Goal: Task Accomplishment & Management: Complete application form

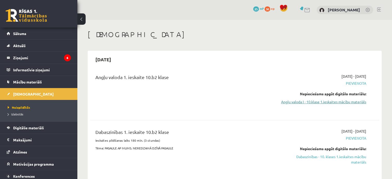
click at [338, 101] on link "Angļu valoda I - 10.klase 1.ieskaites mācību materiāls" at bounding box center [323, 101] width 85 height 5
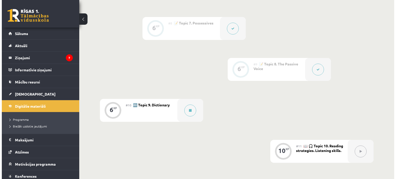
scroll to position [417, 0]
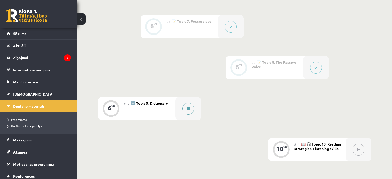
click at [175, 114] on div "6 XP #10 🔤 Topic 9. Dictionary" at bounding box center [149, 108] width 103 height 23
click at [184, 110] on button at bounding box center [188, 109] width 12 height 12
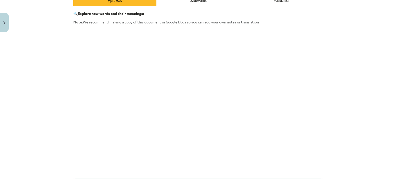
scroll to position [154, 0]
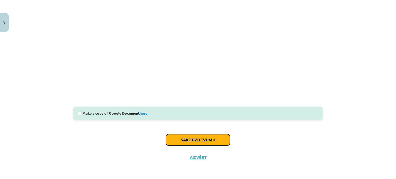
click at [192, 143] on button "Sākt uzdevumu" at bounding box center [198, 139] width 64 height 11
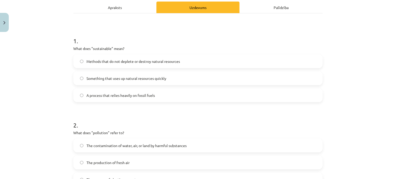
scroll to position [13, 0]
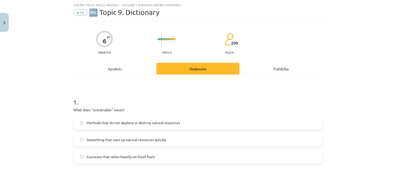
click at [120, 126] on label "Methods that do not deplete or destroy natural resources" at bounding box center [198, 122] width 248 height 13
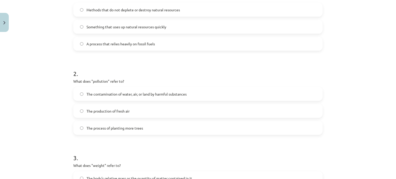
scroll to position [127, 0]
click at [206, 86] on div "The contamination of water, air, or land by harmful substances" at bounding box center [197, 93] width 249 height 14
click at [81, 92] on label "The contamination of water, air, or land by harmful substances" at bounding box center [198, 92] width 248 height 13
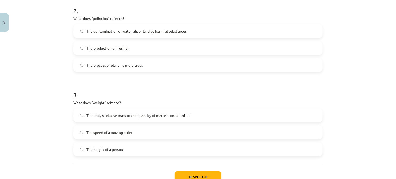
scroll to position [200, 0]
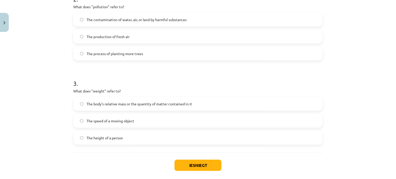
click at [98, 109] on label "The body's relative mass or the quantity of matter contained in it" at bounding box center [198, 104] width 248 height 13
click at [191, 164] on button "Iesniegt" at bounding box center [197, 165] width 47 height 11
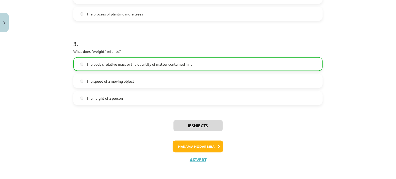
scroll to position [242, 0]
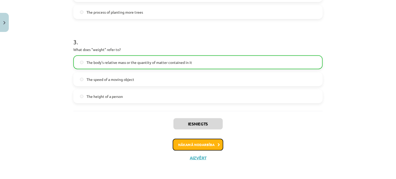
click at [210, 141] on button "Nākamā nodarbība" at bounding box center [198, 145] width 51 height 12
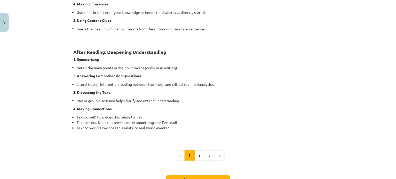
scroll to position [415, 0]
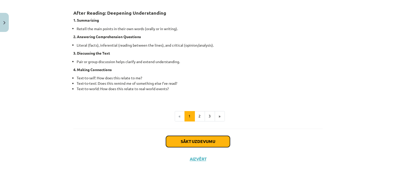
click at [198, 139] on button "Sākt uzdevumu" at bounding box center [198, 141] width 64 height 11
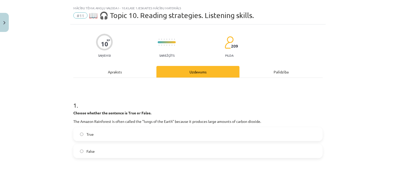
scroll to position [0, 0]
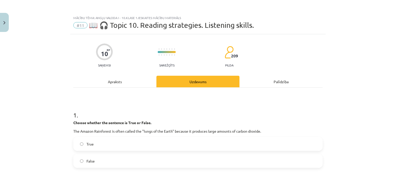
click at [116, 77] on div "Apraksts" at bounding box center [114, 82] width 83 height 12
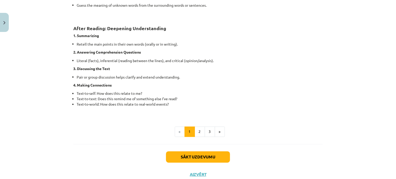
scroll to position [402, 0]
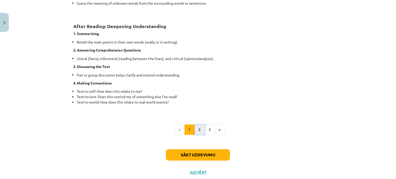
click at [199, 128] on button "2" at bounding box center [200, 130] width 10 height 10
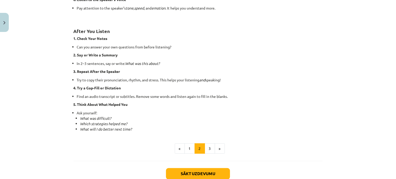
scroll to position [357, 0]
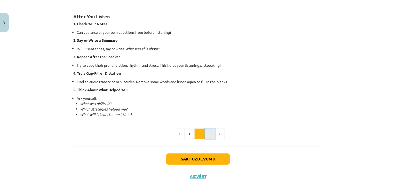
click at [209, 132] on button "3" at bounding box center [210, 134] width 10 height 10
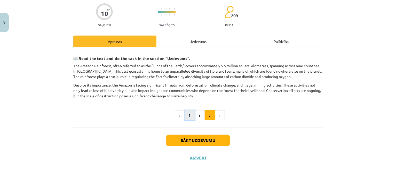
click at [184, 117] on button "1" at bounding box center [189, 115] width 10 height 10
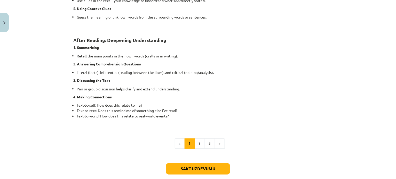
scroll to position [416, 0]
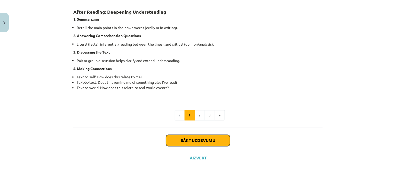
click at [222, 141] on button "Sākt uzdevumu" at bounding box center [198, 140] width 64 height 11
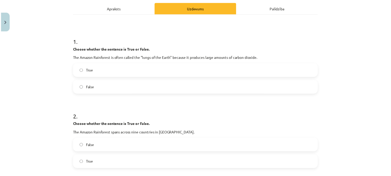
scroll to position [78, 0]
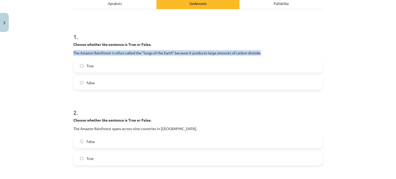
drag, startPoint x: 71, startPoint y: 53, endPoint x: 266, endPoint y: 51, distance: 194.8
copy p "The Amazon Rainforest is often called the "lungs of the Earth" because it produ…"
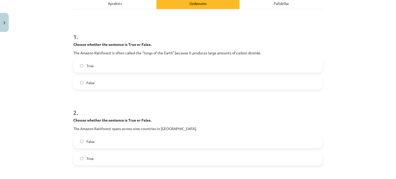
click at [109, 79] on label "False" at bounding box center [198, 82] width 248 height 13
click at [204, 112] on h1 "2 ." at bounding box center [197, 108] width 249 height 16
drag, startPoint x: 78, startPoint y: 128, endPoint x: 185, endPoint y: 123, distance: 106.7
copy p "The Amazon Rainforest spans across nine countries in South America."
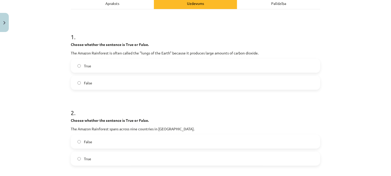
click at [115, 158] on label "True" at bounding box center [195, 158] width 248 height 13
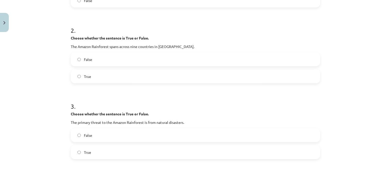
scroll to position [174, 0]
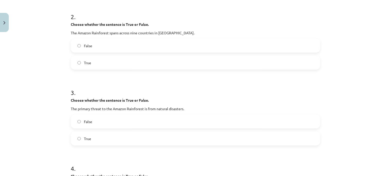
click at [159, 86] on h1 "3 ." at bounding box center [195, 88] width 249 height 16
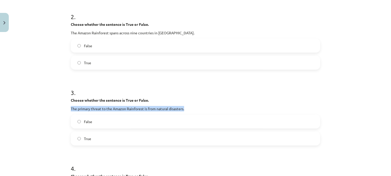
drag, startPoint x: 65, startPoint y: 108, endPoint x: 187, endPoint y: 105, distance: 122.1
click at [187, 105] on div "Mācību tēma: Angļu valoda i - 10.klase 1.ieskaites mācību materiāls #11 📖 🎧 Top…" at bounding box center [195, 88] width 391 height 176
copy p "The primary threat to the Amazon Rainforest is from natural disasters."
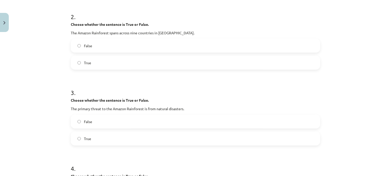
click at [118, 124] on label "False" at bounding box center [195, 121] width 248 height 13
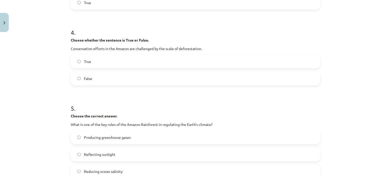
scroll to position [312, 0]
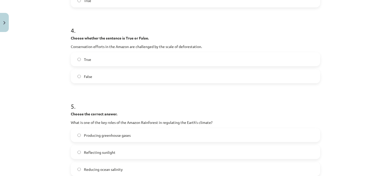
click at [100, 59] on label "True" at bounding box center [195, 59] width 248 height 13
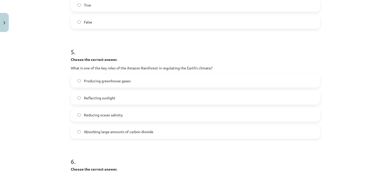
scroll to position [397, 0]
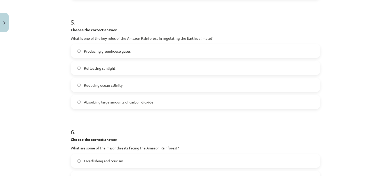
click at [126, 109] on div "Absorbing large amounts of carbon dioxide" at bounding box center [195, 102] width 249 height 14
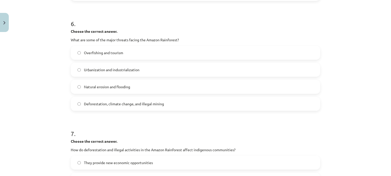
scroll to position [506, 0]
click at [177, 102] on label "Deforestation, climate change, and illegal mining" at bounding box center [195, 102] width 248 height 13
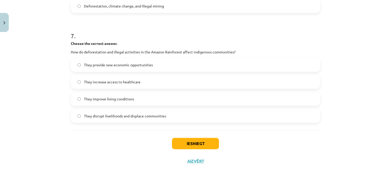
scroll to position [606, 0]
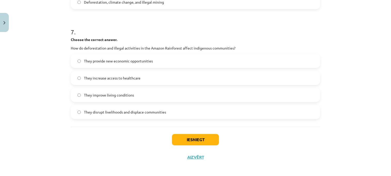
click at [148, 113] on span "They disrupt livelihoods and displace communities" at bounding box center [125, 111] width 82 height 5
click at [203, 136] on button "Iesniegt" at bounding box center [195, 139] width 47 height 11
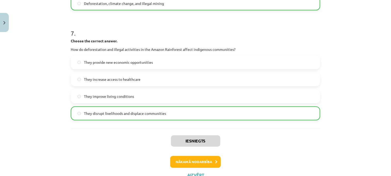
scroll to position [624, 0]
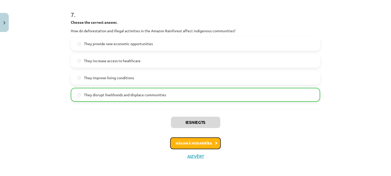
click at [214, 140] on button "Nākamā nodarbība" at bounding box center [195, 143] width 51 height 12
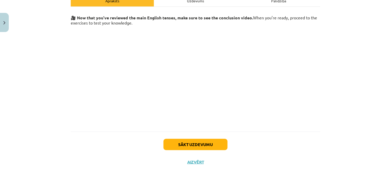
scroll to position [88, 0]
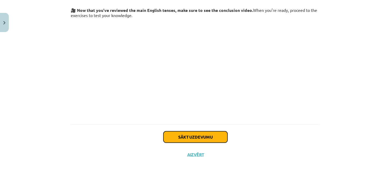
click at [219, 134] on button "Sākt uzdevumu" at bounding box center [195, 136] width 64 height 11
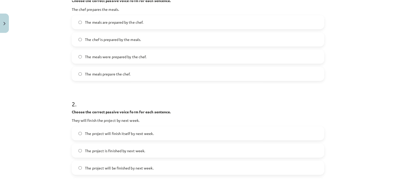
scroll to position [120, 0]
click at [145, 25] on label "The meals are prepared by the chef." at bounding box center [198, 23] width 248 height 13
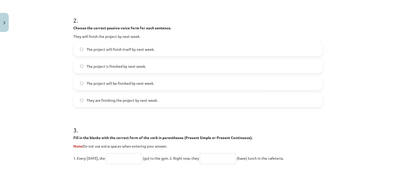
scroll to position [206, 0]
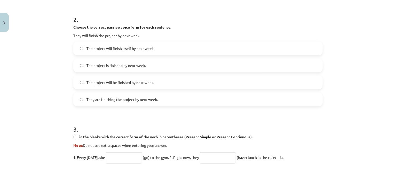
click at [124, 85] on span "The project will be finished by next week." at bounding box center [120, 82] width 68 height 5
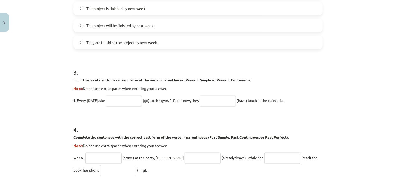
scroll to position [264, 0]
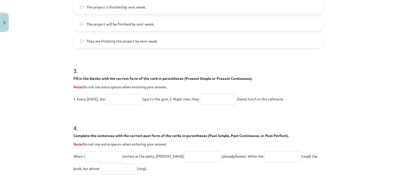
click at [127, 103] on input "text" at bounding box center [124, 99] width 36 height 11
type input "****"
click at [211, 101] on input "text" at bounding box center [218, 99] width 36 height 11
type input "***"
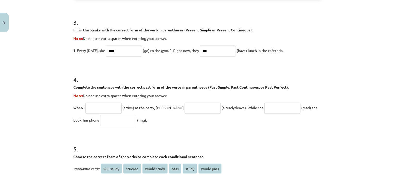
scroll to position [317, 0]
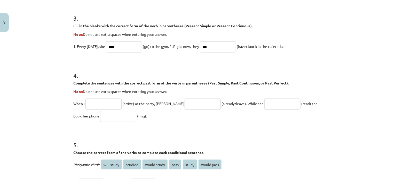
click at [106, 105] on input "text" at bounding box center [103, 104] width 36 height 11
type input "*******"
click at [187, 103] on input "text" at bounding box center [202, 104] width 36 height 11
type input "**********"
click at [264, 102] on input "text" at bounding box center [282, 104] width 36 height 11
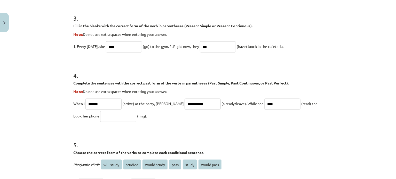
type input "****"
click at [100, 119] on input "text" at bounding box center [118, 116] width 36 height 11
type input "****"
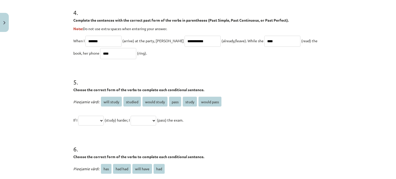
scroll to position [387, 0]
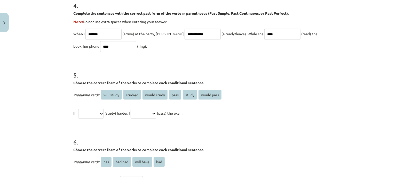
click at [104, 113] on select "**********" at bounding box center [91, 114] width 26 height 10
click at [125, 136] on h1 "6 ." at bounding box center [197, 138] width 249 height 16
click at [100, 113] on select "**********" at bounding box center [91, 114] width 26 height 10
select select "*****"
click at [78, 109] on select "**********" at bounding box center [91, 114] width 26 height 10
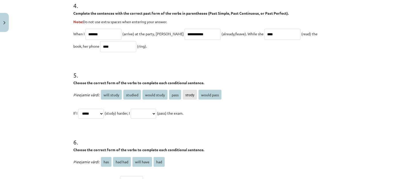
click at [142, 115] on select "**********" at bounding box center [144, 114] width 26 height 10
select select "**********"
click at [137, 109] on select "**********" at bounding box center [144, 114] width 26 height 10
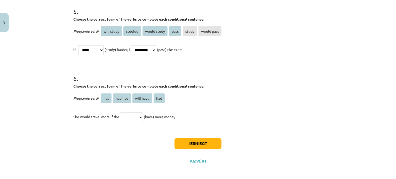
scroll to position [454, 0]
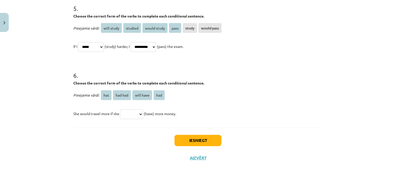
click at [135, 112] on select "*** ******* ********* ***" at bounding box center [131, 115] width 23 height 10
select select "***"
click at [120, 110] on select "*** ******* ********* ***" at bounding box center [131, 115] width 23 height 10
click at [199, 141] on button "Iesniegt" at bounding box center [197, 140] width 47 height 11
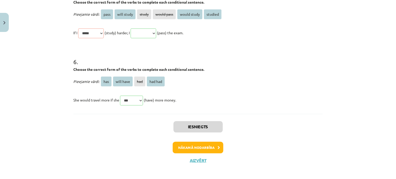
scroll to position [546, 0]
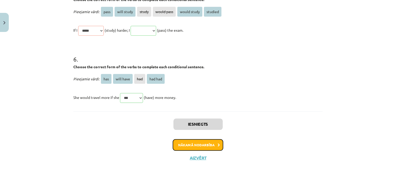
click at [207, 147] on button "Nākamā nodarbība" at bounding box center [198, 145] width 51 height 12
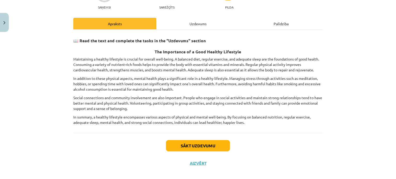
scroll to position [63, 0]
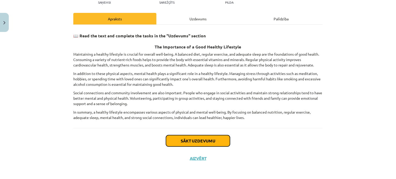
click at [198, 140] on button "Sākt uzdevumu" at bounding box center [198, 140] width 64 height 11
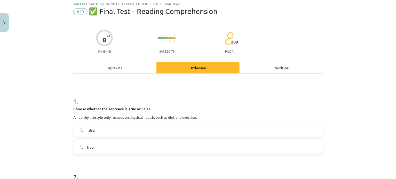
scroll to position [13, 0]
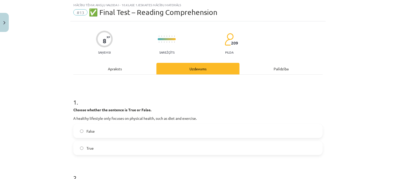
click at [133, 136] on label "False" at bounding box center [198, 131] width 248 height 13
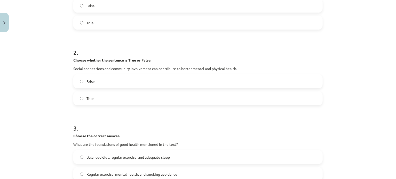
scroll to position [139, 0]
click at [228, 101] on label "True" at bounding box center [198, 97] width 248 height 13
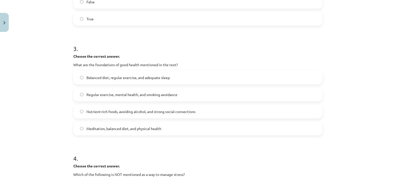
scroll to position [219, 0]
click at [181, 109] on span "Nutrient-rich foods, avoiding alcohol, and strong social connections" at bounding box center [140, 111] width 109 height 5
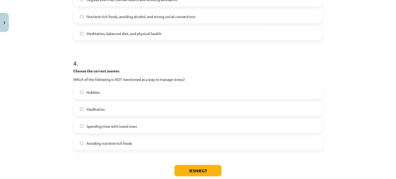
scroll to position [324, 0]
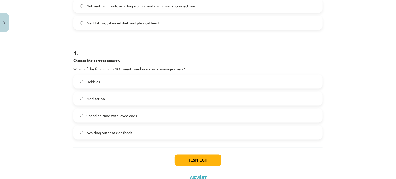
click at [157, 136] on label "Avoiding nutrient-rich foods" at bounding box center [198, 132] width 248 height 13
click at [194, 158] on button "Iesniegt" at bounding box center [197, 160] width 47 height 11
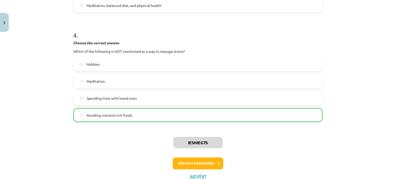
scroll to position [360, 0]
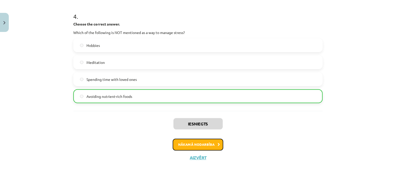
click at [201, 148] on button "Nākamā nodarbība" at bounding box center [198, 145] width 51 height 12
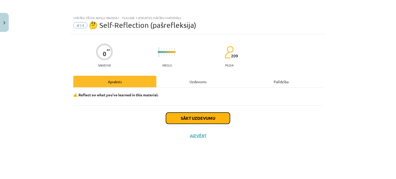
click at [211, 116] on button "Sākt uzdevumu" at bounding box center [198, 118] width 64 height 11
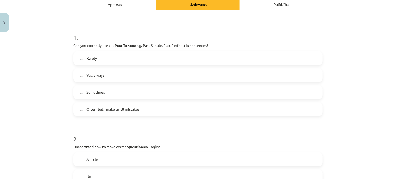
scroll to position [75, 0]
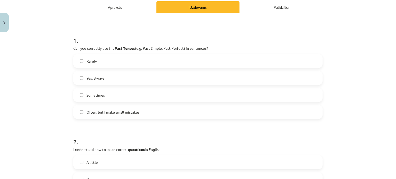
click at [98, 62] on label "Rarely" at bounding box center [198, 61] width 248 height 13
click at [102, 79] on span "Yes, always" at bounding box center [95, 78] width 18 height 5
click at [104, 78] on label "Yes, always" at bounding box center [198, 78] width 248 height 13
click at [174, 60] on label "Rarely" at bounding box center [198, 61] width 248 height 13
click at [169, 57] on label "Rarely" at bounding box center [198, 61] width 248 height 13
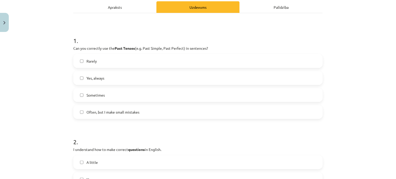
click at [169, 57] on label "Rarely" at bounding box center [198, 61] width 248 height 13
click at [161, 91] on label "Sometimes" at bounding box center [198, 95] width 248 height 13
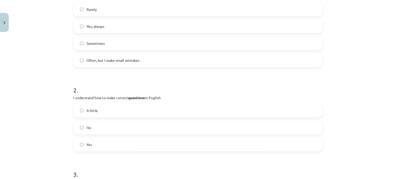
scroll to position [160, 0]
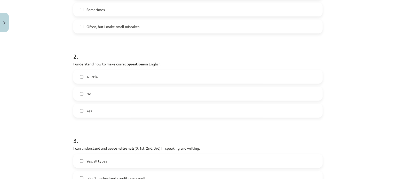
click at [170, 110] on label "Yes" at bounding box center [198, 110] width 248 height 13
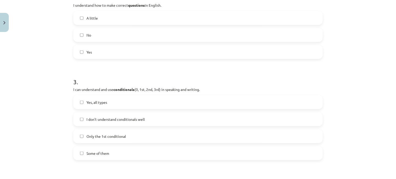
scroll to position [248, 0]
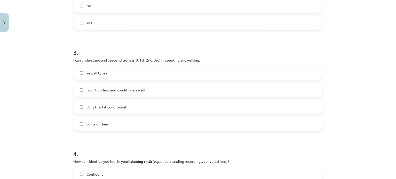
click at [193, 92] on label "I don’t understand conditionals well" at bounding box center [198, 90] width 248 height 13
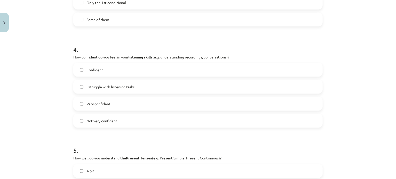
scroll to position [354, 0]
click at [171, 71] on label "Confident" at bounding box center [198, 68] width 248 height 13
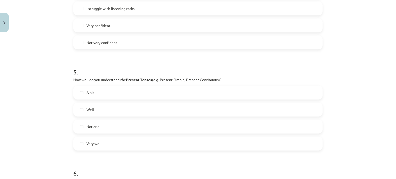
scroll to position [410, 0]
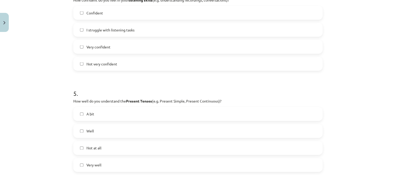
click at [219, 21] on div "Confident I struggle with listening tasks Very confident Not very confident" at bounding box center [197, 38] width 249 height 65
click at [218, 18] on label "Confident" at bounding box center [198, 12] width 248 height 13
click at [203, 63] on label "Not very confident" at bounding box center [198, 64] width 248 height 13
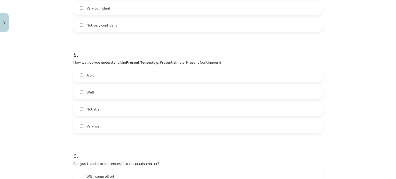
scroll to position [450, 0]
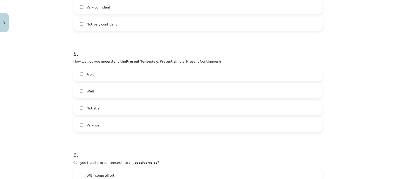
click at [165, 109] on label "Not at all" at bounding box center [198, 108] width 248 height 13
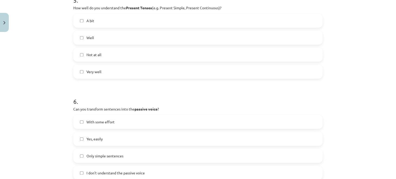
scroll to position [526, 0]
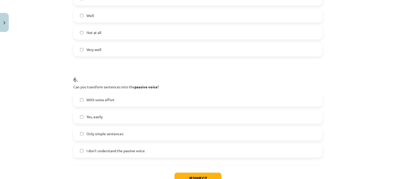
click at [127, 152] on span "I don’t understand the passive voice" at bounding box center [115, 150] width 58 height 5
click at [211, 176] on button "Iesniegt" at bounding box center [197, 178] width 47 height 11
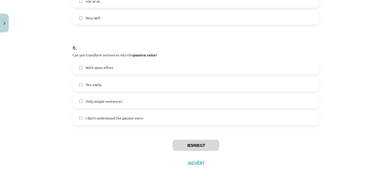
scroll to position [564, 0]
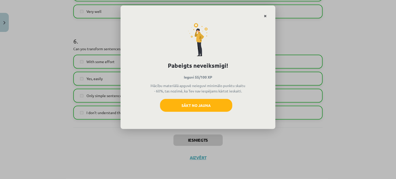
click at [267, 15] on link "Close" at bounding box center [265, 16] width 9 height 10
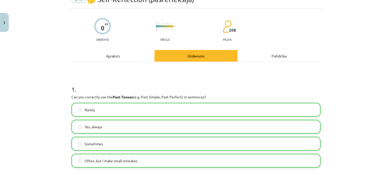
scroll to position [15, 0]
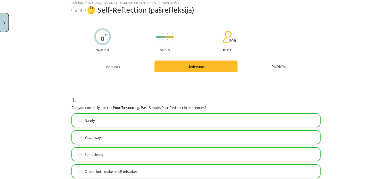
click at [5, 24] on img "Close" at bounding box center [4, 22] width 2 height 3
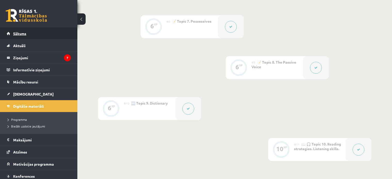
click at [37, 36] on link "Sākums" at bounding box center [39, 34] width 64 height 12
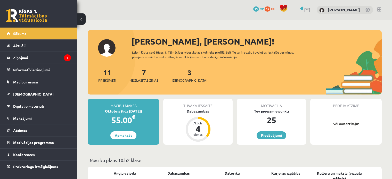
click at [200, 109] on div "Dabaszinības" at bounding box center [197, 111] width 69 height 5
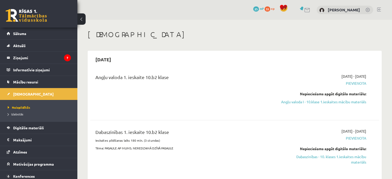
click at [364, 82] on span "Pievienota" at bounding box center [323, 83] width 85 height 5
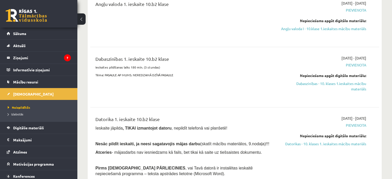
scroll to position [88, 0]
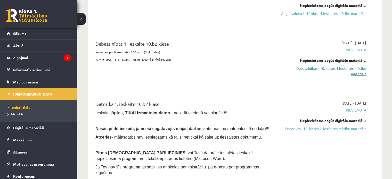
click at [359, 73] on link "Dabaszinības - 10. klases 1.ieskaites mācību materiāls" at bounding box center [323, 71] width 85 height 11
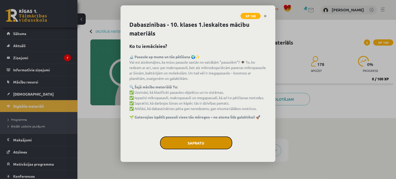
click at [208, 141] on button "Sapratu" at bounding box center [196, 143] width 72 height 13
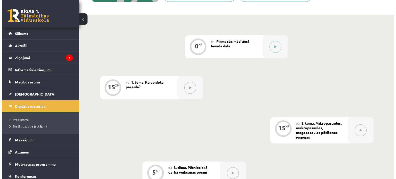
scroll to position [85, 0]
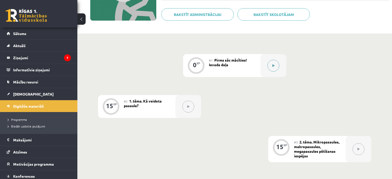
click at [271, 63] on button at bounding box center [274, 66] width 12 height 12
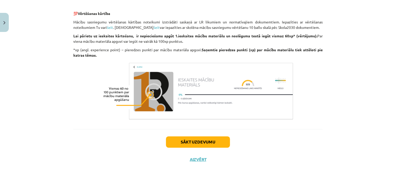
scroll to position [416, 0]
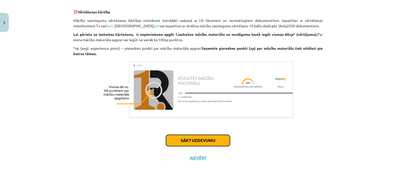
click at [205, 139] on button "Sākt uzdevumu" at bounding box center [198, 140] width 64 height 11
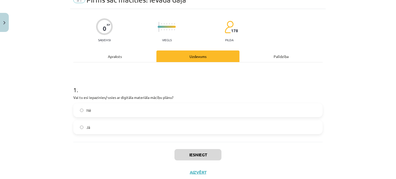
scroll to position [13, 0]
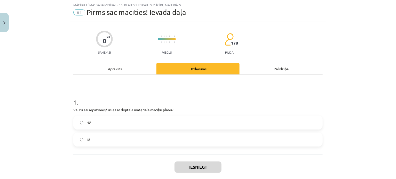
click at [141, 126] on label "Nē" at bounding box center [198, 122] width 248 height 13
click at [185, 166] on button "Iesniegt" at bounding box center [197, 167] width 47 height 11
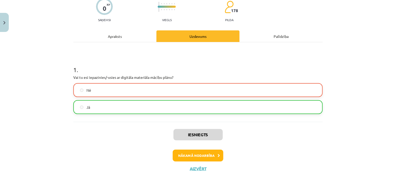
scroll to position [56, 0]
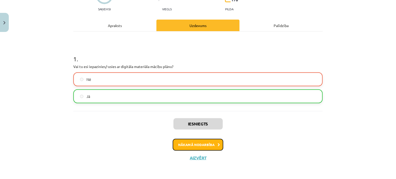
click at [195, 141] on button "Nākamā nodarbība" at bounding box center [198, 145] width 51 height 12
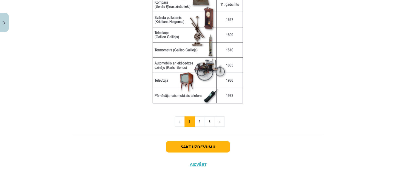
scroll to position [703, 0]
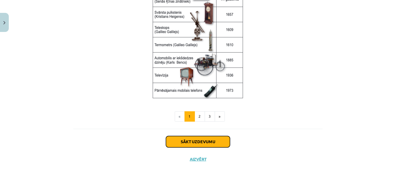
click at [207, 143] on button "Sākt uzdevumu" at bounding box center [198, 141] width 64 height 11
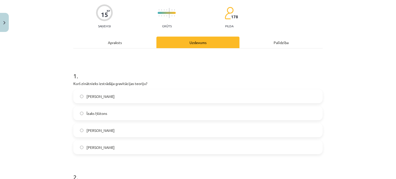
scroll to position [13, 0]
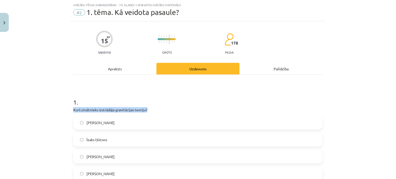
drag, startPoint x: 70, startPoint y: 108, endPoint x: 148, endPoint y: 108, distance: 78.7
copy p "Kurš zinātnieks izstrādāja gravitācijas teoriju?"
click at [165, 105] on h1 "1 ." at bounding box center [197, 98] width 249 height 16
click at [134, 141] on label "Īzaks Ņūtons" at bounding box center [198, 139] width 248 height 13
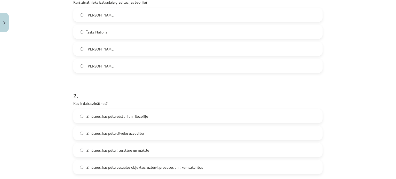
scroll to position [164, 0]
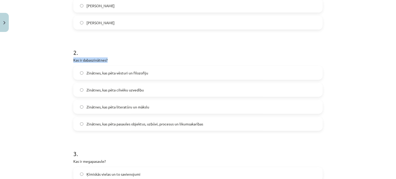
drag, startPoint x: 70, startPoint y: 59, endPoint x: 108, endPoint y: 56, distance: 37.8
click at [108, 56] on div "15 XP Saņemsi Grūts 178 pilda Apraksts Uzdevums Palīdzība 1 . Kurš zinātnieks i…" at bounding box center [197, 176] width 255 height 612
copy p "Kas ir dabaszinātnes?"
click at [162, 52] on h1 "2 ." at bounding box center [197, 48] width 249 height 16
click at [160, 127] on label "Zinātnes, kas pēta pasaules objektus, uzbūvi, procesus un likumsakarības" at bounding box center [198, 124] width 248 height 13
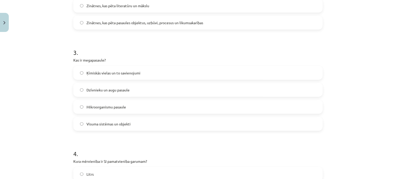
scroll to position [267, 0]
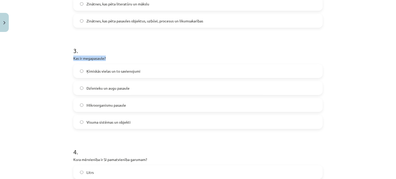
drag, startPoint x: 68, startPoint y: 59, endPoint x: 107, endPoint y: 56, distance: 39.1
click at [107, 56] on div "Mācību tēma: Dabaszinības - 10. klases 1.ieskaites mācību materiāls #2 1. tēma.…" at bounding box center [198, 89] width 396 height 179
copy p "Kas ir megapasaule?"
click at [195, 44] on h1 "3 ." at bounding box center [197, 46] width 249 height 16
click at [167, 106] on label "Mikroorganismu pasaule" at bounding box center [198, 105] width 248 height 13
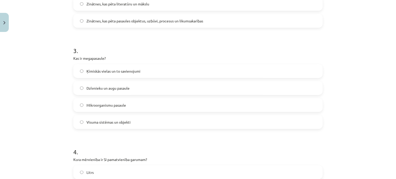
click at [217, 123] on label "Visuma sistēmas un objekti" at bounding box center [198, 122] width 248 height 13
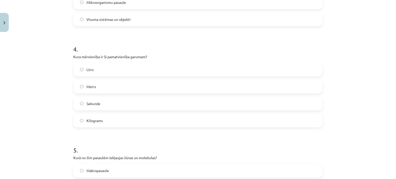
scroll to position [371, 0]
drag, startPoint x: 71, startPoint y: 55, endPoint x: 148, endPoint y: 56, distance: 77.4
click at [152, 53] on div "4 . Kura mērvienība ir SI pamatvienība garumam? Litrs Metrs Sekunde Kilograms" at bounding box center [197, 81] width 249 height 91
click at [108, 56] on p "Kura mērvienība ir SI pamatvienība garumam?" at bounding box center [197, 56] width 249 height 5
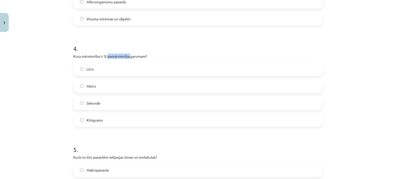
click at [108, 56] on p "Kura mērvienība ir SI pamatvienība garumam?" at bounding box center [197, 56] width 249 height 5
copy div "Kura mērvienība ir SI pamatvienība garumam?"
click at [94, 88] on span "Metrs" at bounding box center [91, 86] width 10 height 5
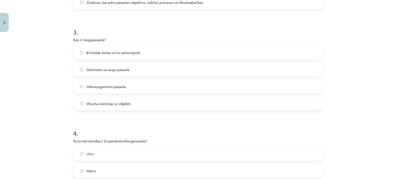
scroll to position [283, 0]
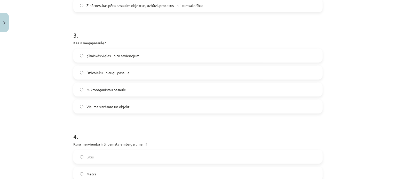
click at [85, 42] on p "Kas ir megapasaule?" at bounding box center [197, 42] width 249 height 5
copy div "Kas ir megapasaule?"
click at [70, 42] on div "15 XP Saņemsi Grūts 178 pilda Apraksts Uzdevums Palīdzība 1 . Kurš zinātnieks i…" at bounding box center [197, 58] width 255 height 612
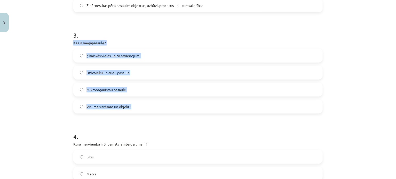
drag, startPoint x: 70, startPoint y: 42, endPoint x: 151, endPoint y: 102, distance: 100.8
click at [150, 102] on div "15 XP Saņemsi Grūts 178 pilda Apraksts Uzdevums Palīdzība 1 . Kurš zinātnieks i…" at bounding box center [197, 58] width 255 height 612
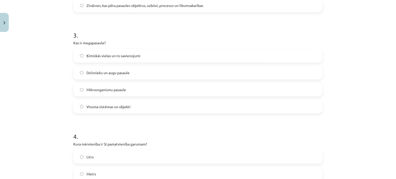
click at [195, 124] on h1 "4 ." at bounding box center [197, 132] width 249 height 16
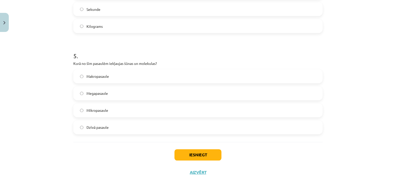
scroll to position [466, 0]
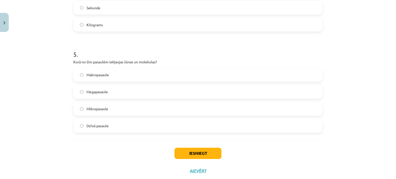
click at [169, 54] on h1 "5 ." at bounding box center [197, 50] width 249 height 16
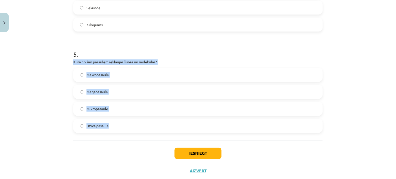
drag, startPoint x: 69, startPoint y: 62, endPoint x: 137, endPoint y: 125, distance: 92.5
click at [137, 125] on div "Mācību tēma: Dabaszinības - 10. klases 1.ieskaites mācību materiāls #2 1. tēma.…" at bounding box center [198, 89] width 396 height 179
copy div "Kurā no šīm pasaulēm iekļaujas šūnas un molekulas? Makropasaule Megapasaule Mik…"
click at [21, 93] on div "Mācību tēma: Dabaszinības - 10. klases 1.ieskaites mācību materiāls #2 1. tēma.…" at bounding box center [198, 89] width 396 height 179
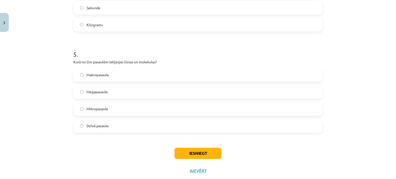
click at [129, 112] on label "Mikropasaule" at bounding box center [198, 109] width 248 height 13
click at [183, 154] on button "Iesniegt" at bounding box center [197, 153] width 47 height 11
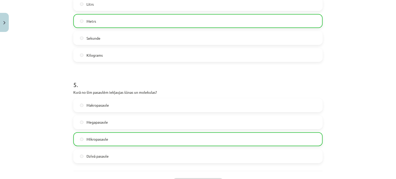
scroll to position [496, 0]
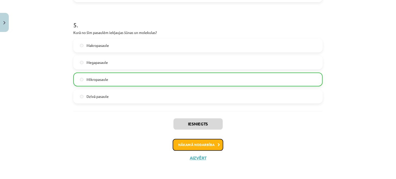
click at [215, 144] on button "Nākamā nodarbība" at bounding box center [198, 145] width 51 height 12
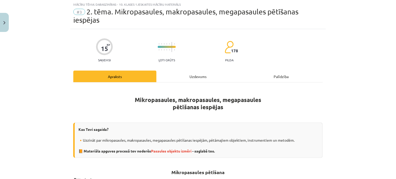
scroll to position [13, 0]
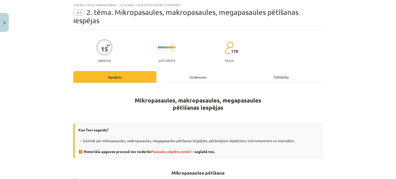
drag, startPoint x: 393, startPoint y: 40, endPoint x: 394, endPoint y: 54, distance: 13.5
click at [394, 54] on div "Mācību tēma: Dabaszinības - 10. klases 1.ieskaites mācību materiāls #3 2. tēma.…" at bounding box center [198, 89] width 396 height 179
drag, startPoint x: 369, startPoint y: 41, endPoint x: 384, endPoint y: 38, distance: 15.4
click at [369, 41] on div "Mācību tēma: Dabaszinības - 10. klases 1.ieskaites mācību materiāls #3 2. tēma.…" at bounding box center [198, 89] width 396 height 179
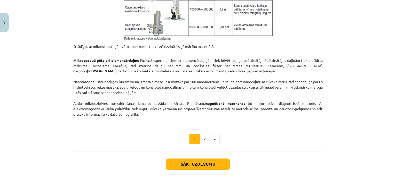
scroll to position [436, 0]
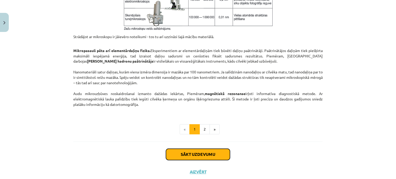
click at [213, 151] on button "Sākt uzdevumu" at bounding box center [198, 154] width 64 height 11
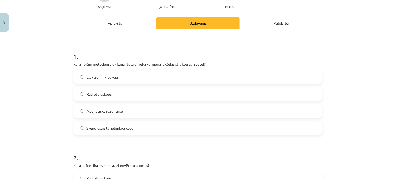
scroll to position [72, 0]
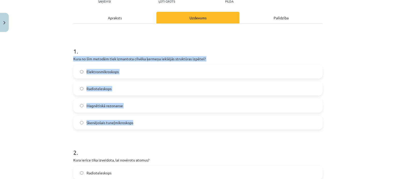
drag, startPoint x: 79, startPoint y: 63, endPoint x: 140, endPoint y: 125, distance: 87.2
click at [140, 125] on div "Mācību tēma: Dabaszinības - 10. klases 1.ieskaites mācību materiāls #3 2. tēma.…" at bounding box center [198, 89] width 396 height 179
copy div "Kura no šīm metodēm tiek izmantota cilvēka ķermeņa iekšējās struktūras izpētei?…"
click at [43, 92] on div "Mācību tēma: Dabaszinības - 10. klases 1.ieskaites mācību materiāls #3 2. tēma.…" at bounding box center [198, 89] width 396 height 179
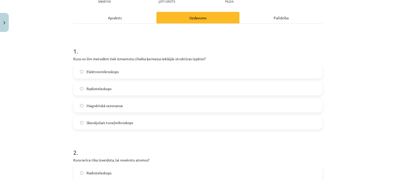
click at [127, 107] on label "Magnētiskā rezonanse" at bounding box center [198, 105] width 248 height 13
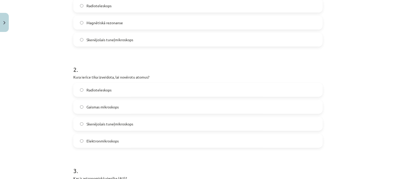
scroll to position [176, 0]
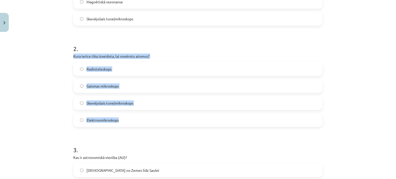
drag, startPoint x: 69, startPoint y: 58, endPoint x: 158, endPoint y: 124, distance: 111.5
click at [158, 124] on div "15 XP Saņemsi Ļoti grūts 178 pilda Apraksts Uzdevums Palīdzība 1 . Kura no šīm …" at bounding box center [197, 172] width 255 height 612
copy div "Kura ierīce tika izveidota, lai novērotu atomus? Radioteleskops Gaismas mikrosk…"
click at [93, 101] on span "Skenējošais tuneļmikroskops" at bounding box center [109, 103] width 47 height 5
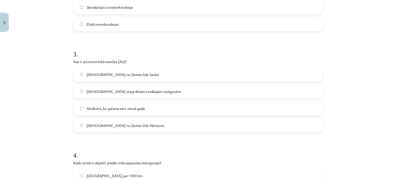
scroll to position [279, 0]
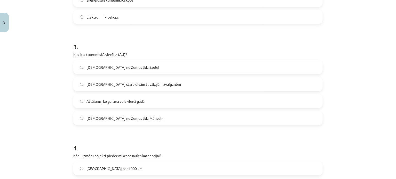
click at [135, 99] on span "Attālums, ko gaisma veic vienā gadā" at bounding box center [115, 101] width 58 height 5
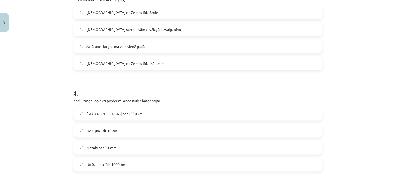
scroll to position [336, 0]
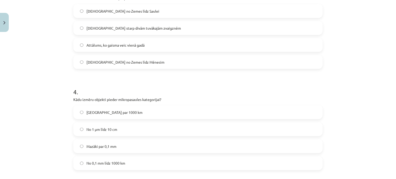
click at [207, 160] on label "No 0,1 mm līdz 1000 km" at bounding box center [198, 163] width 248 height 13
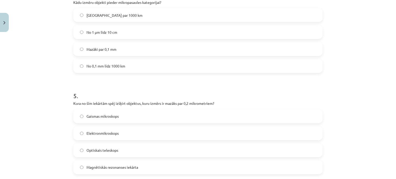
scroll to position [450, 0]
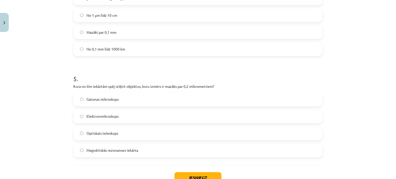
click at [167, 134] on label "Optiskais teleskops" at bounding box center [198, 133] width 248 height 13
click at [183, 174] on button "Iesniegt" at bounding box center [197, 178] width 47 height 11
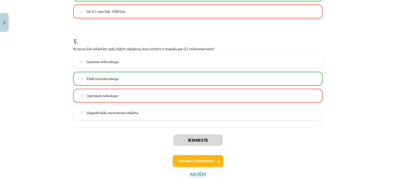
scroll to position [491, 0]
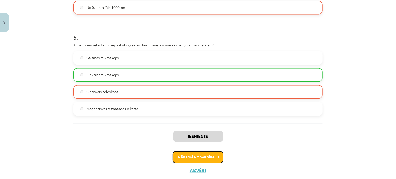
click at [217, 158] on icon at bounding box center [218, 157] width 2 height 3
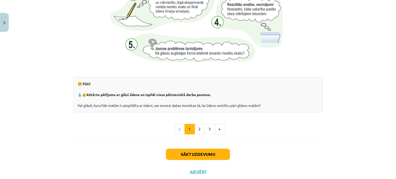
scroll to position [561, 0]
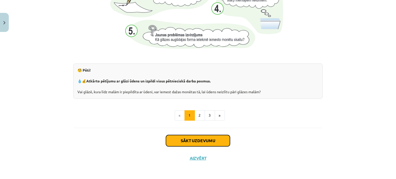
click at [201, 139] on button "Sākt uzdevumu" at bounding box center [198, 140] width 64 height 11
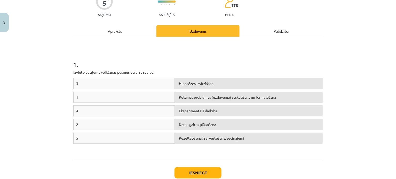
scroll to position [51, 0]
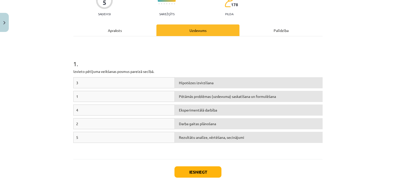
drag, startPoint x: 130, startPoint y: 93, endPoint x: 151, endPoint y: 92, distance: 22.0
click at [144, 93] on div "1" at bounding box center [123, 96] width 101 height 11
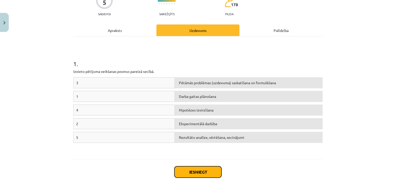
click at [196, 170] on button "Iesniegt" at bounding box center [197, 172] width 47 height 11
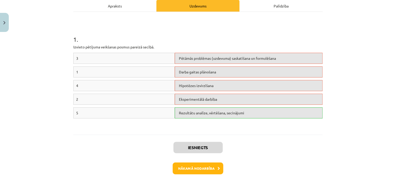
scroll to position [100, 0]
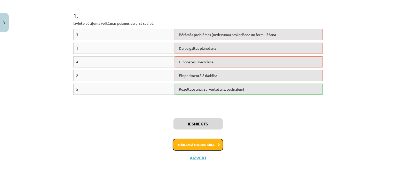
click at [187, 141] on button "Nākamā nodarbība" at bounding box center [198, 145] width 51 height 12
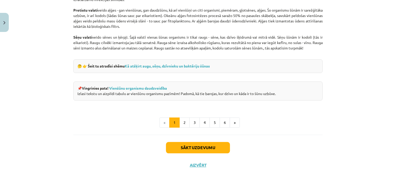
scroll to position [494, 0]
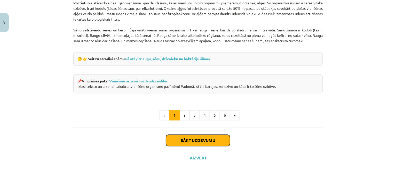
click at [220, 145] on button "Sākt uzdevumu" at bounding box center [198, 140] width 64 height 11
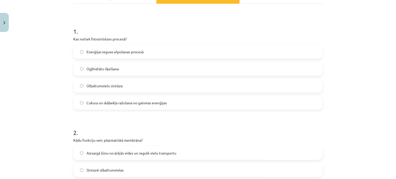
scroll to position [87, 0]
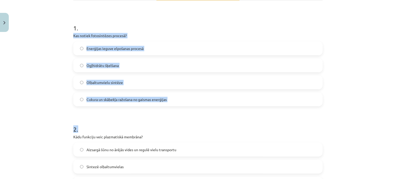
drag, startPoint x: 66, startPoint y: 34, endPoint x: 176, endPoint y: 107, distance: 131.4
click at [176, 107] on div "Mācību tēma: Dabaszinības - 10. klases 1.ieskaites mācību materiāls #5 4. tēma.…" at bounding box center [198, 89] width 396 height 179
click at [66, 31] on div "Mācību tēma: Dabaszinības - 10. klases 1.ieskaites mācību materiāls #5 4. tēma.…" at bounding box center [198, 89] width 396 height 179
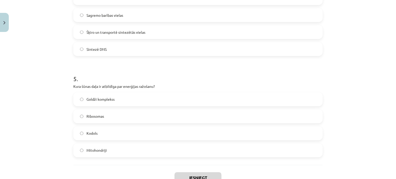
scroll to position [473, 0]
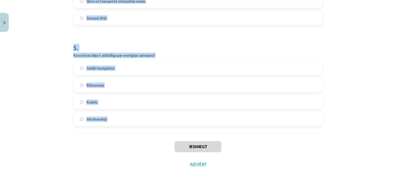
drag, startPoint x: 66, startPoint y: 31, endPoint x: 223, endPoint y: 125, distance: 183.3
click at [223, 125] on div "Mācību tēma: Dabaszinības - 10. klases 1.ieskaites mācību materiāls #5 4. tēma.…" at bounding box center [198, 89] width 396 height 179
click at [369, 117] on div "Mācību tēma: Dabaszinības - 10. klases 1.ieskaites mācību materiāls #5 4. tēma.…" at bounding box center [198, 89] width 396 height 179
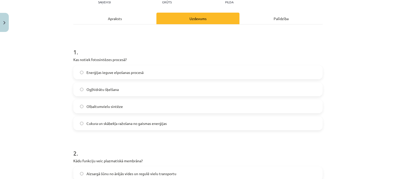
scroll to position [65, 0]
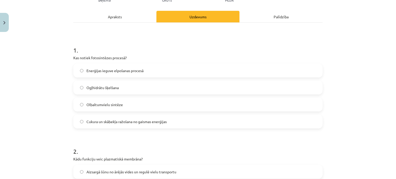
click at [182, 119] on label "Cukura un skābekļa ražošana no gaismas enerģijas" at bounding box center [198, 121] width 248 height 13
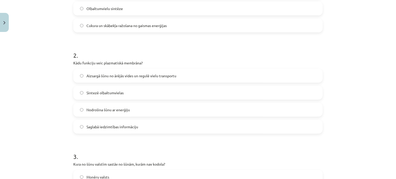
scroll to position [179, 0]
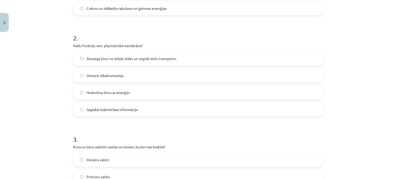
click at [137, 57] on span "Aizsargā šūnu no ārējās vides un regulē vielu transportu" at bounding box center [131, 58] width 90 height 5
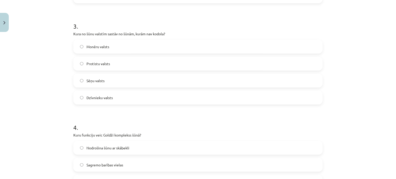
scroll to position [302, 0]
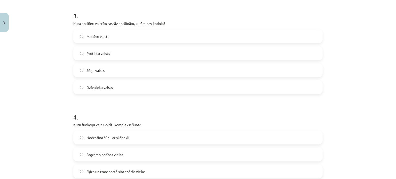
click at [143, 35] on label "Monēru valsts" at bounding box center [198, 36] width 248 height 13
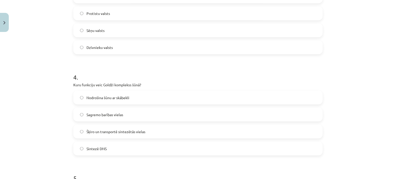
scroll to position [360, 0]
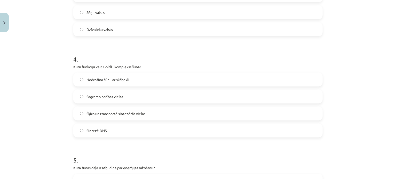
click at [103, 115] on span "Šķiro un transportē sintezētās vielas" at bounding box center [115, 113] width 59 height 5
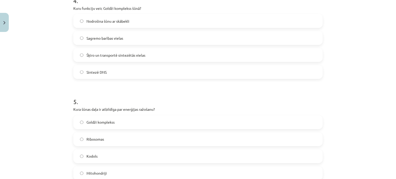
scroll to position [462, 0]
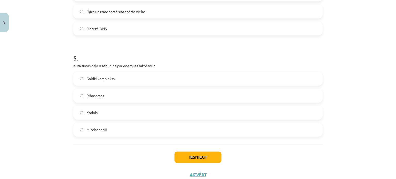
click at [128, 126] on label "Mitohondriji" at bounding box center [198, 130] width 248 height 13
click at [214, 155] on button "Iesniegt" at bounding box center [197, 157] width 47 height 11
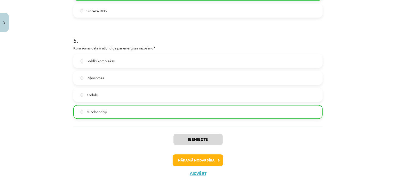
scroll to position [496, 0]
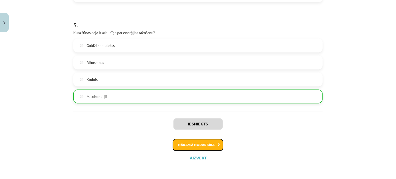
click at [197, 144] on button "Nākamā nodarbība" at bounding box center [198, 145] width 51 height 12
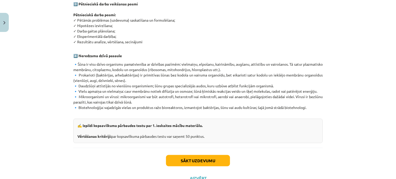
scroll to position [316, 0]
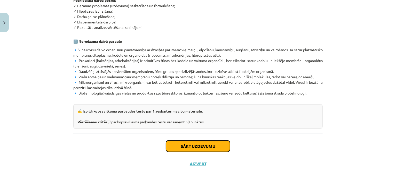
click at [211, 141] on button "Sākt uzdevumu" at bounding box center [198, 146] width 64 height 11
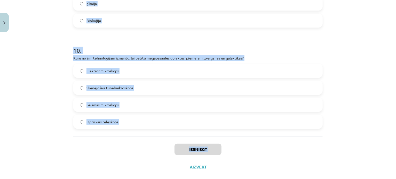
scroll to position [986, 0]
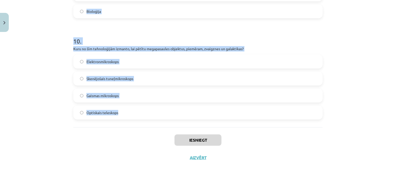
drag, startPoint x: 67, startPoint y: 99, endPoint x: 143, endPoint y: 122, distance: 79.8
click at [143, 122] on div "Mācību tēma: Dabaszinības - 10. klases 1.ieskaites mācību materiāls #6 Kopsavil…" at bounding box center [198, 89] width 396 height 179
copy form "1 . Kura mērvienība tiek izmantota mikropasaules objektu izmēru noteikšanai? Ki…"
click at [50, 74] on div "Mācību tēma: Dabaszinības - 10. klases 1.ieskaites mācību materiāls #6 Kopsavil…" at bounding box center [198, 89] width 396 height 179
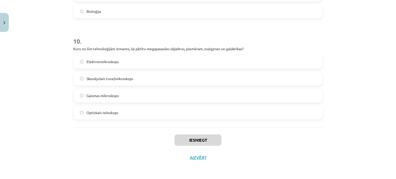
click at [382, 145] on div "Mācību tēma: Dabaszinības - 10. klases 1.ieskaites mācību materiāls #6 Kopsavil…" at bounding box center [198, 89] width 396 height 179
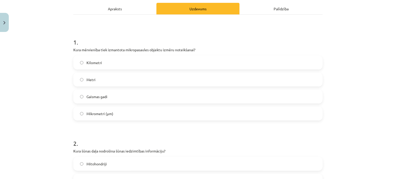
scroll to position [60, 0]
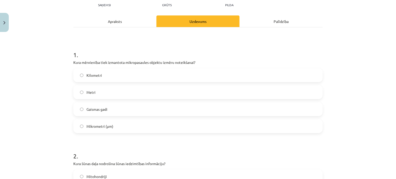
click at [120, 123] on label "Mikrometri (μm)" at bounding box center [198, 126] width 248 height 13
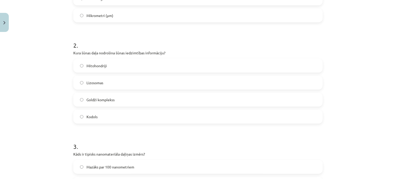
scroll to position [190, 0]
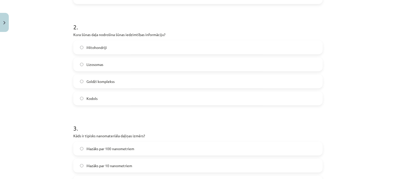
click at [236, 99] on label "Kodols" at bounding box center [198, 98] width 248 height 13
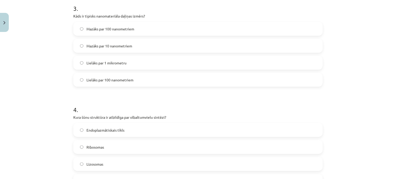
scroll to position [314, 0]
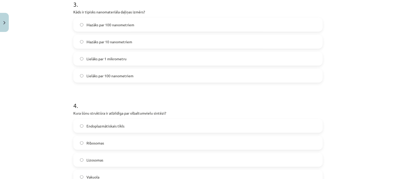
click at [168, 28] on label "Mazāks par 100 nanometriem" at bounding box center [198, 24] width 248 height 13
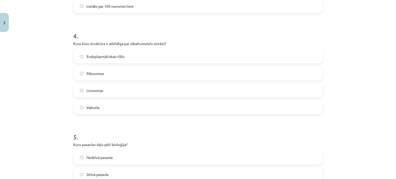
scroll to position [396, 0]
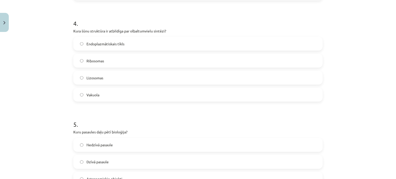
click at [132, 59] on label "Ribosomas" at bounding box center [198, 60] width 248 height 13
click at [142, 142] on label "Nedzīvā pasaule" at bounding box center [198, 145] width 248 height 13
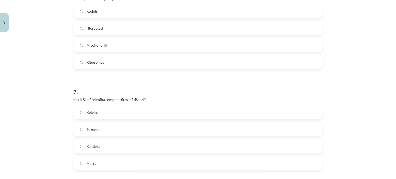
scroll to position [668, 0]
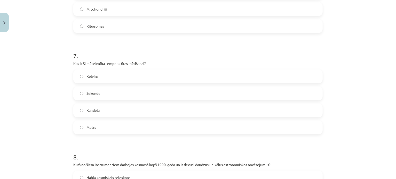
click at [184, 14] on label "Mitohondriji" at bounding box center [198, 9] width 248 height 13
click at [165, 96] on label "Sekunde" at bounding box center [198, 93] width 248 height 13
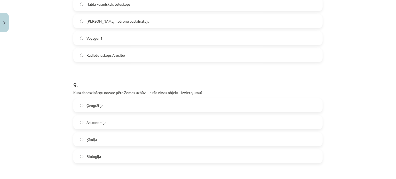
scroll to position [840, 0]
click at [139, 6] on label "Habla kosmiskais teleskops" at bounding box center [198, 5] width 248 height 13
click at [115, 108] on label "Ģeogrāfija" at bounding box center [198, 106] width 248 height 13
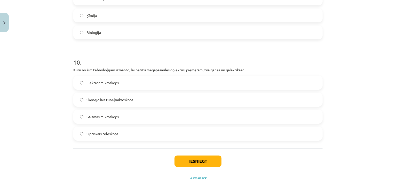
scroll to position [967, 0]
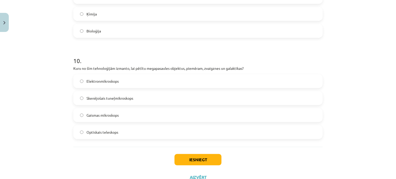
click at [148, 128] on label "Optiskais teleskops" at bounding box center [198, 132] width 248 height 13
click at [195, 160] on button "Iesniegt" at bounding box center [197, 159] width 47 height 11
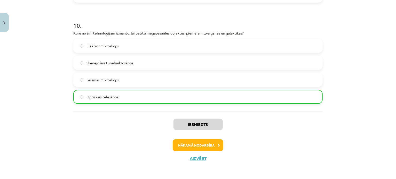
scroll to position [1003, 0]
click at [204, 142] on button "Nākamā nodarbība" at bounding box center [198, 145] width 51 height 12
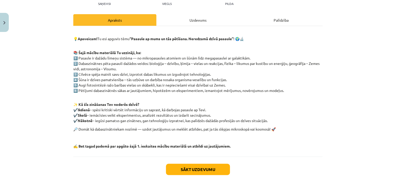
scroll to position [91, 0]
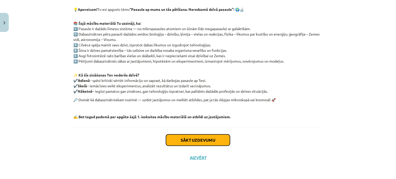
click at [205, 139] on button "Sākt uzdevumu" at bounding box center [198, 140] width 64 height 11
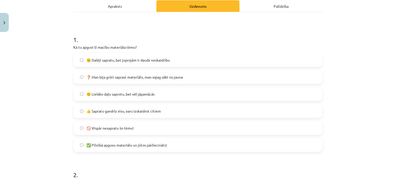
scroll to position [85, 0]
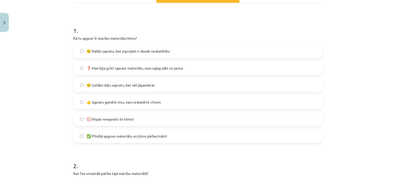
click at [168, 51] on span "😐 Dalēji sapratu, bet joprojām ir daudz neskaidrību" at bounding box center [127, 50] width 83 height 5
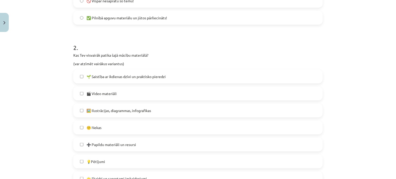
scroll to position [218, 0]
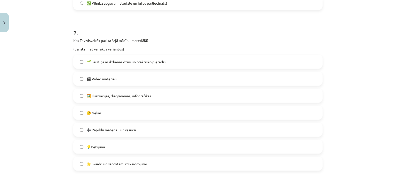
click at [169, 84] on label "🎬 Video materiāli" at bounding box center [198, 78] width 248 height 13
click at [143, 146] on label "💡Pētījumi" at bounding box center [198, 147] width 248 height 13
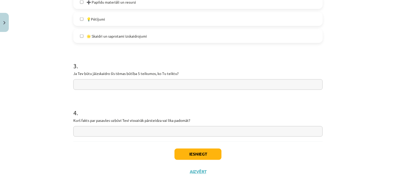
scroll to position [347, 0]
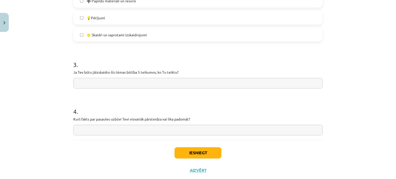
click at [195, 88] on input "text" at bounding box center [197, 83] width 249 height 11
type input "*"
click at [79, 81] on input "**********" at bounding box center [197, 83] width 249 height 11
type input "**********"
click at [107, 131] on input "text" at bounding box center [197, 130] width 249 height 11
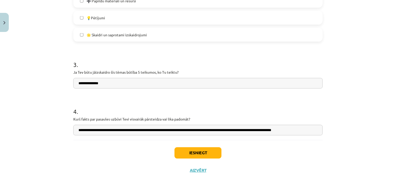
click at [78, 130] on input "**********" at bounding box center [197, 130] width 249 height 11
type input "**********"
click at [189, 155] on button "Iesniegt" at bounding box center [197, 153] width 47 height 11
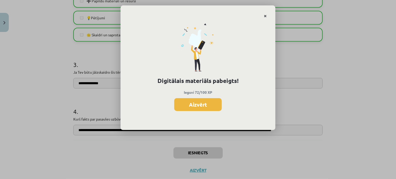
click at [267, 16] on link "Close" at bounding box center [265, 16] width 9 height 10
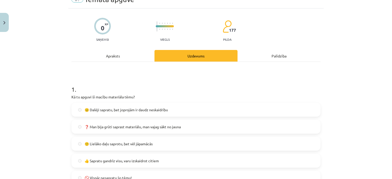
scroll to position [0, 0]
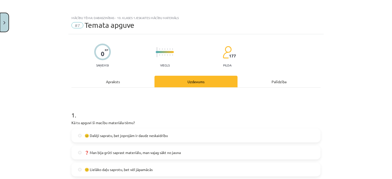
click at [4, 23] on img "Close" at bounding box center [4, 22] width 2 height 3
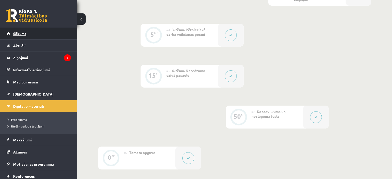
click at [26, 32] on span "Sākums" at bounding box center [19, 33] width 13 height 5
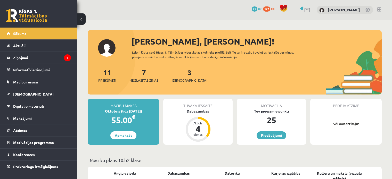
click at [84, 17] on button at bounding box center [81, 18] width 8 height 11
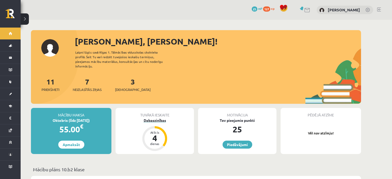
click at [158, 118] on div "Dabaszinības" at bounding box center [155, 120] width 78 height 5
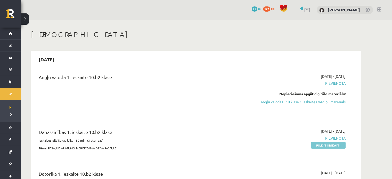
click at [332, 147] on link "Pildīt ieskaiti" at bounding box center [328, 145] width 35 height 7
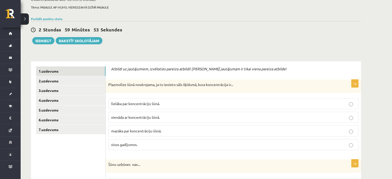
scroll to position [68, 0]
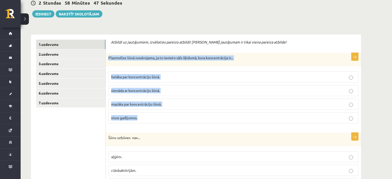
drag, startPoint x: 108, startPoint y: 59, endPoint x: 165, endPoint y: 118, distance: 82.3
click at [165, 118] on div "1p Plazmolīze šūnā novērojama, ja to ievieto sāls šķīdumā, kura koncentrācija i…" at bounding box center [233, 90] width 255 height 75
copy div "Plazmolīze šūnā novērojama, ja to ievieto sāls šķīdumā, kura koncentrācija ir..…"
click at [174, 64] on div "Plazmolīze šūnā novērojama, ja to ievieto sāls šķīdumā, kura koncentrācija ir..." at bounding box center [233, 59] width 255 height 13
click at [354, 78] on p "lielāka par koncentrāciju šūnā." at bounding box center [233, 76] width 245 height 5
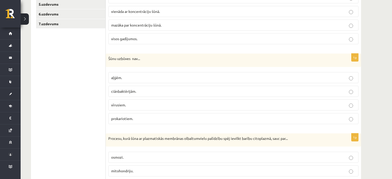
scroll to position [154, 0]
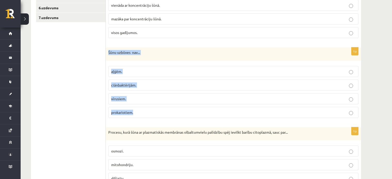
drag, startPoint x: 108, startPoint y: 52, endPoint x: 147, endPoint y: 117, distance: 76.2
click at [147, 117] on div "1p Šūnu uzbūves nav... aļģēm. ciānbaktērijām. vīrusiem. prokariotiem." at bounding box center [233, 84] width 255 height 75
copy div "Šūnu uzbūves nav... aļģēm. ciānbaktērijām. vīrusiem. prokariotiem."
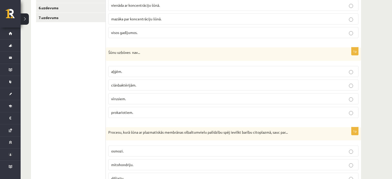
click at [162, 98] on p "vīrusiem." at bounding box center [233, 98] width 245 height 5
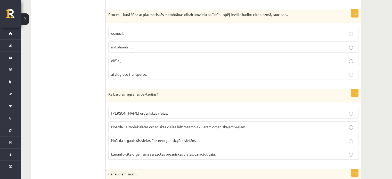
scroll to position [274, 0]
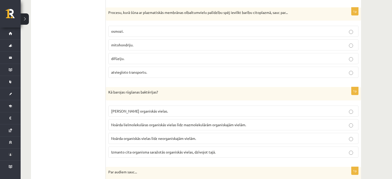
drag, startPoint x: 373, startPoint y: 67, endPoint x: 364, endPoint y: 69, distance: 9.9
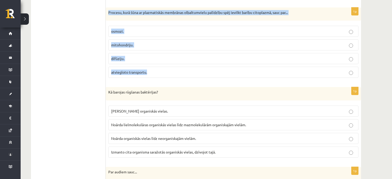
drag, startPoint x: 107, startPoint y: 11, endPoint x: 217, endPoint y: 76, distance: 127.9
click at [217, 76] on div "1p Procesu, kurā šūna ar plazmatiskās membrānas olbaltumvielu palīdzību spēj ie…" at bounding box center [233, 44] width 255 height 75
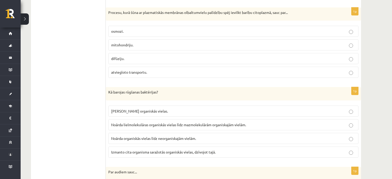
drag, startPoint x: 105, startPoint y: 11, endPoint x: 160, endPoint y: 75, distance: 84.9
drag, startPoint x: 104, startPoint y: 16, endPoint x: 110, endPoint y: 13, distance: 6.6
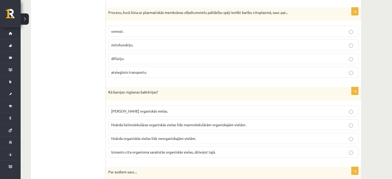
click at [108, 15] on div "Procesu, kurā šūna ar plazmatiskās membrānas olbaltumvielu palīdzību spēj ievil…" at bounding box center [233, 13] width 255 height 13
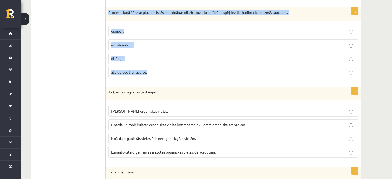
drag, startPoint x: 108, startPoint y: 10, endPoint x: 155, endPoint y: 73, distance: 77.7
click at [152, 69] on div "1p Procesu, kurā šūna ar plazmatiskās membrānas olbaltumvielu palīdzību spēj ie…" at bounding box center [233, 44] width 255 height 75
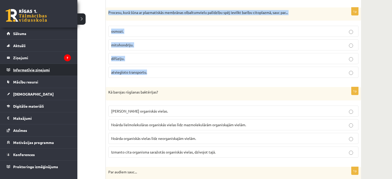
copy div "Procesu, kurā šūna ar plazmatiskās membrānas olbaltumvielu palīdzību spēj ievil…"
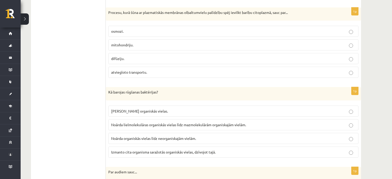
click at [141, 72] on span "atviegloto transportu." at bounding box center [129, 72] width 36 height 5
click at [271, 70] on p "atviegloto transportu." at bounding box center [233, 72] width 245 height 5
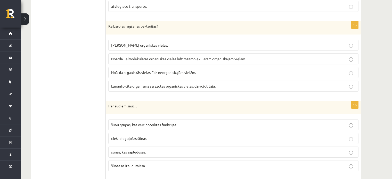
scroll to position [346, 0]
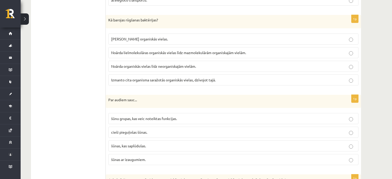
drag, startPoint x: 378, startPoint y: 66, endPoint x: 362, endPoint y: 66, distance: 15.5
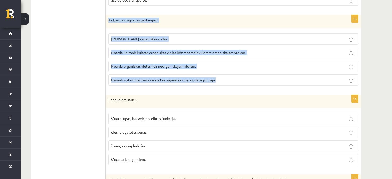
drag, startPoint x: 107, startPoint y: 18, endPoint x: 219, endPoint y: 85, distance: 130.8
click at [219, 85] on div "1p Kā barojas rūgšanas baktērijas? Pašas saražo organiskās vielas. Noārda lielm…" at bounding box center [233, 52] width 255 height 75
copy div "Kā barojas rūgšanas baktērijas? Pašas saražo organiskās vielas. Noārda lielmole…"
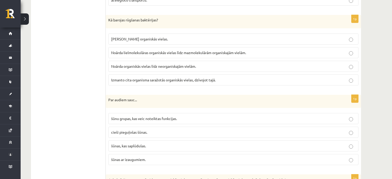
click at [214, 111] on fieldset "šūnu grupas, kas veic noteiktas funkcijas. cieši pieguļošas šūnas. šūnas, kas s…" at bounding box center [233, 139] width 250 height 56
click at [209, 52] on span "Noārda lielmolekulāras organiskās vielas līdz mazmolekulārām organiskajām vielā…" at bounding box center [178, 52] width 135 height 5
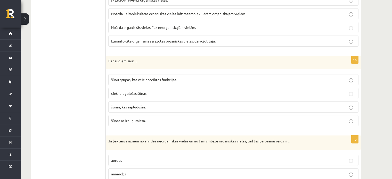
scroll to position [408, 0]
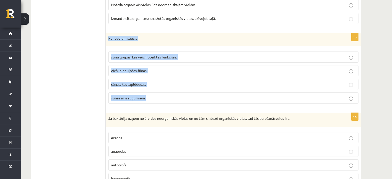
drag, startPoint x: 107, startPoint y: 37, endPoint x: 149, endPoint y: 100, distance: 76.1
click at [149, 100] on div "1p Par audiem sauc... šūnu grupas, kas veic noteiktas funkcijas. cieši pieguļoš…" at bounding box center [233, 70] width 255 height 75
copy div "Par audiem sauc... šūnu grupas, kas veic noteiktas funkcijas. cieši pieguļošas …"
click at [211, 105] on div "1p Par audiem sauc... šūnu grupas, kas veic noteiktas funkcijas. cieši pieguļoš…" at bounding box center [233, 70] width 255 height 75
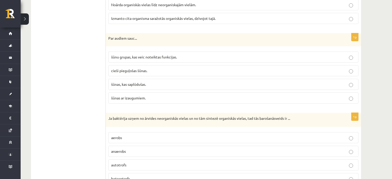
click at [147, 57] on span "šūnu grupas, kas veic noteiktas funkcijas." at bounding box center [144, 57] width 66 height 5
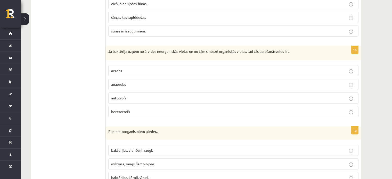
scroll to position [485, 0]
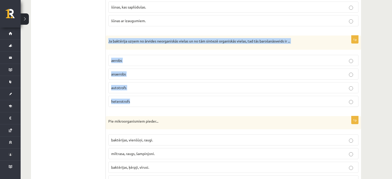
drag, startPoint x: 109, startPoint y: 37, endPoint x: 148, endPoint y: 105, distance: 78.8
click at [148, 105] on div "1p Ja baktērija uzņem no ārvides neorganiskās vielas un no tām sintezē organisk…" at bounding box center [233, 73] width 255 height 75
copy div "Ja baktērija uzņem no ārvides neorganiskās vielas un no tām sintezē organiskās …"
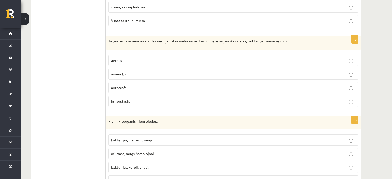
click at [271, 116] on div "Pie mikroorganismiem pieder..." at bounding box center [233, 122] width 255 height 13
click at [135, 85] on p "autotrofs" at bounding box center [233, 87] width 245 height 5
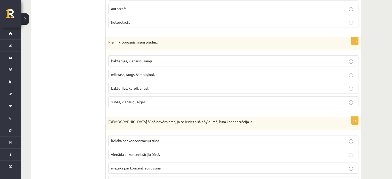
scroll to position [566, 0]
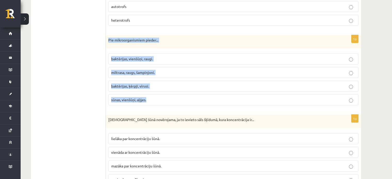
drag, startPoint x: 107, startPoint y: 37, endPoint x: 165, endPoint y: 100, distance: 85.8
click at [165, 100] on div "1p Pie mikroorganismiem pieder... baktērijas, vienšūņi, raugi. miltrasa, raugs,…" at bounding box center [233, 72] width 255 height 75
copy div "Pie mikroorganismiem pieder... baktērijas, vienšūņi, raugi. miltrasa, raugs, ša…"
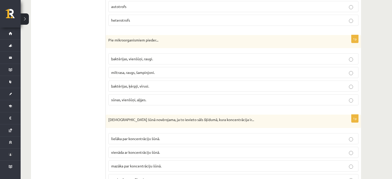
click at [155, 57] on p "baktērijas, vienšūņi, raugi." at bounding box center [233, 58] width 245 height 5
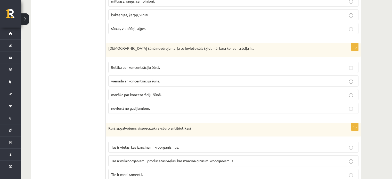
scroll to position [644, 0]
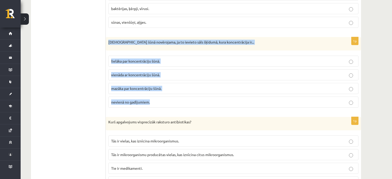
drag, startPoint x: 109, startPoint y: 39, endPoint x: 175, endPoint y: 105, distance: 93.0
click at [175, 105] on div "1p Deplazmolīze šūnā novērojama, ja to ievieto sāls šķīdumā, kura koncentrācija…" at bounding box center [233, 74] width 255 height 75
copy div "Deplazmolīze šūnā novērojama, ja to ievieto sāls šķīdumā, kura koncentrācija ir…"
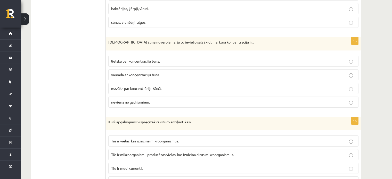
click at [167, 86] on p "mazāka par koncentrāciju šūnā." at bounding box center [233, 88] width 245 height 5
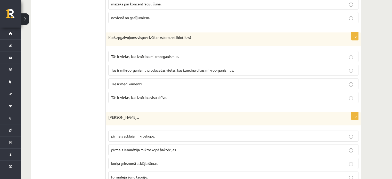
scroll to position [733, 0]
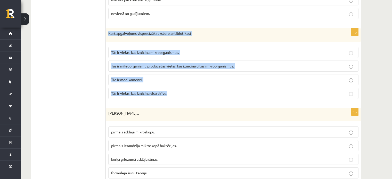
drag, startPoint x: 108, startPoint y: 28, endPoint x: 169, endPoint y: 90, distance: 87.0
click at [169, 90] on div "1p Kurš apgalvojums visprecīzāk raksturo antibiotikas? Tās ir vielas, kas iznīc…" at bounding box center [233, 65] width 255 height 75
copy div "Kurš apgalvojums visprecīzāk raksturo antibiotikas? Tās ir vielas, kas iznīcina…"
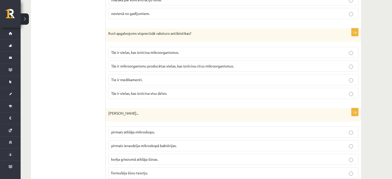
click at [222, 111] on p "Roberts Huks..." at bounding box center [220, 113] width 224 height 5
click at [179, 65] on p "Tās ir mikroorganismu producētas vielas, kas iznīcina citus mikroorganismus." at bounding box center [233, 65] width 245 height 5
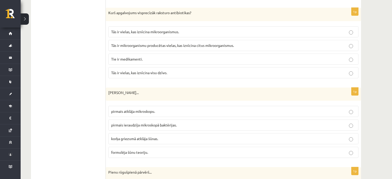
scroll to position [755, 0]
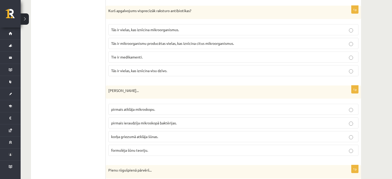
click at [387, 77] on div "Dabaszinības 1.ieskaite 10.klase , Rauls Rimkus (10.b2 klase) Ieskaites pildīša…" at bounding box center [206, 120] width 371 height 1710
click at [222, 30] on label "Tās ir vielas, kas iznīcina mikroorganismus." at bounding box center [233, 29] width 250 height 11
click at [236, 38] on label "Tās ir mikroorganismu producētas vielas, kas iznīcina citus mikroorganismus." at bounding box center [233, 43] width 250 height 11
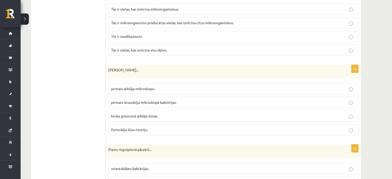
scroll to position [786, 0]
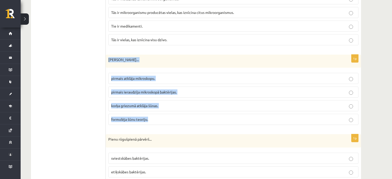
drag, startPoint x: 108, startPoint y: 55, endPoint x: 175, endPoint y: 112, distance: 88.0
click at [175, 112] on div "1p Roberts Huks... pirmais atklāja mikroskopu. pirmais ieraudzīja mikroskopā ba…" at bounding box center [233, 92] width 255 height 75
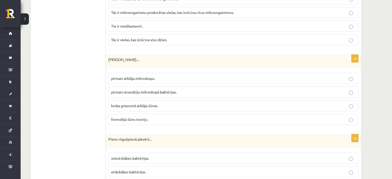
click at [90, 99] on ul "1.uzdevums 2.uzdevums 3.uzdevums 4.uzdevums 5.uzdevums 6.uzdevums 7.uzdevums" at bounding box center [71, 125] width 70 height 1606
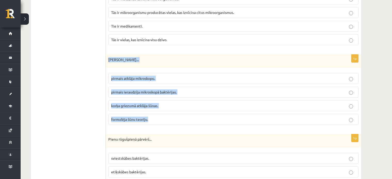
drag, startPoint x: 108, startPoint y: 55, endPoint x: 165, endPoint y: 115, distance: 82.3
click at [165, 115] on div "1p Roberts Huks... pirmais atklāja mikroskopu. pirmais ieraudzīja mikroskopā ba…" at bounding box center [233, 92] width 255 height 75
copy div "Roberts Huks... pirmais atklāja mikroskopu. pirmais ieraudzīja mikroskopā baktē…"
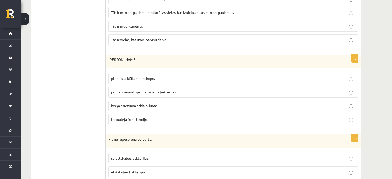
click at [202, 137] on p "Pienu rūgušpienā pārvērš..." at bounding box center [220, 139] width 224 height 5
click at [155, 103] on span "korķa griezumā atklāja šūnas." at bounding box center [134, 105] width 47 height 5
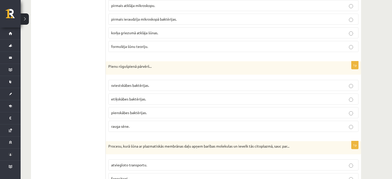
scroll to position [880, 0]
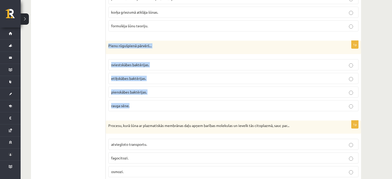
drag, startPoint x: 109, startPoint y: 41, endPoint x: 161, endPoint y: 101, distance: 79.5
click at [161, 101] on div "1p Pienu rūgušpienā pārvērš... sviestskābes baktērijas. etiķskābes baktērijas. …" at bounding box center [233, 78] width 255 height 75
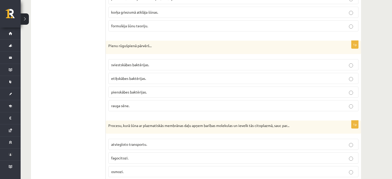
click at [99, 94] on ul "1.uzdevums 2.uzdevums 3.uzdevums 4.uzdevums 5.uzdevums 6.uzdevums 7.uzdevums" at bounding box center [71, 31] width 70 height 1606
click at [192, 104] on p "rauga sēne." at bounding box center [233, 105] width 245 height 5
click at [237, 81] on fieldset "sviestskābes baktērijas. etiķskābes baktērijas. pienskābes baktērijas. rauga sē…" at bounding box center [233, 85] width 250 height 56
click at [234, 76] on p "etiķskābes baktērijas." at bounding box center [233, 78] width 245 height 5
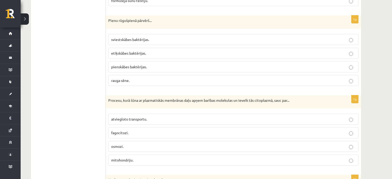
scroll to position [916, 0]
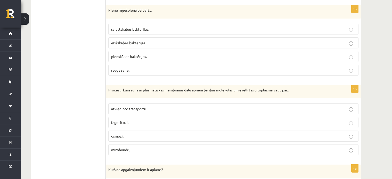
click at [248, 27] on p "sviestskābes baktērijas." at bounding box center [233, 29] width 245 height 5
click at [253, 54] on p "pienskābes baktērijas." at bounding box center [233, 56] width 245 height 5
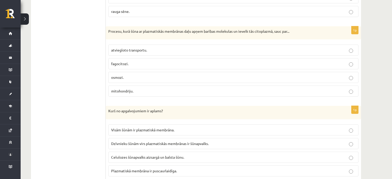
scroll to position [978, 0]
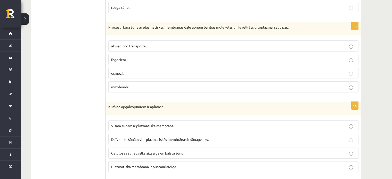
click at [140, 84] on p "mitohondriju." at bounding box center [233, 86] width 245 height 5
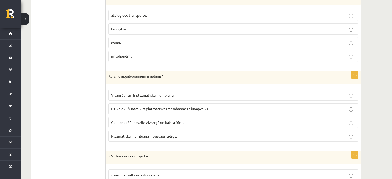
scroll to position [1024, 0]
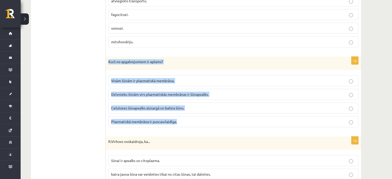
drag, startPoint x: 107, startPoint y: 57, endPoint x: 194, endPoint y: 119, distance: 107.4
click at [194, 119] on div "1p Kurš no apgalvojumiem ir aplams? Visām šūnām ir plazmatiskā membrāna. Dzīvni…" at bounding box center [233, 94] width 255 height 75
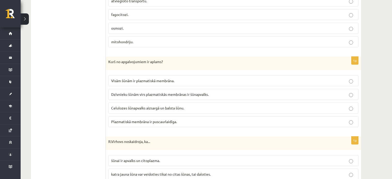
click at [188, 119] on p "Plazmatiskā membrāna ir puscaurlaidīga." at bounding box center [233, 121] width 245 height 5
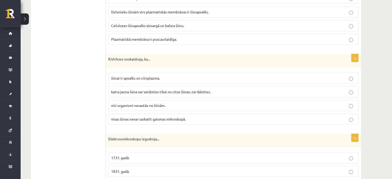
scroll to position [1112, 0]
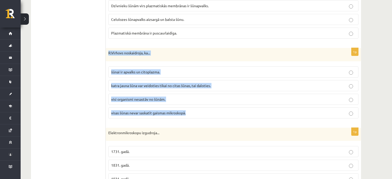
drag, startPoint x: 108, startPoint y: 47, endPoint x: 199, endPoint y: 105, distance: 107.8
click at [199, 105] on div "1p R.Virhovs noskaidroja, ka... šūnai ir apvalks un citoplazma. katra jauna šūn…" at bounding box center [233, 85] width 255 height 75
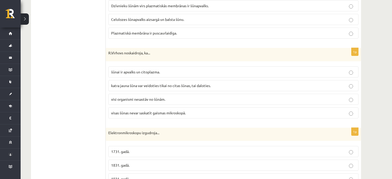
click at [125, 83] on span "katra jauna šūna var veidoties tikai no citas šūnas, tai daloties." at bounding box center [161, 85] width 100 height 5
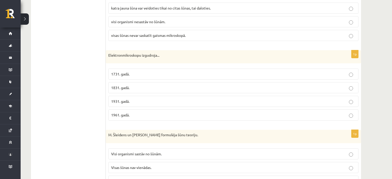
scroll to position [1213, 0]
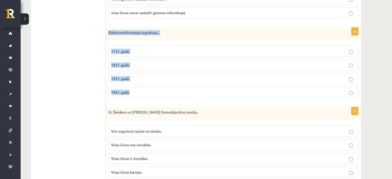
drag, startPoint x: 109, startPoint y: 26, endPoint x: 155, endPoint y: 88, distance: 77.5
click at [155, 88] on div "1p Elektronmikroskopu izgudroja... 1731. gadā. 1831. gadā. 1931. gadā. 1961. ga…" at bounding box center [233, 65] width 255 height 75
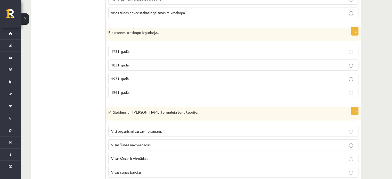
click at [146, 49] on p "1731. gadā." at bounding box center [233, 51] width 245 height 5
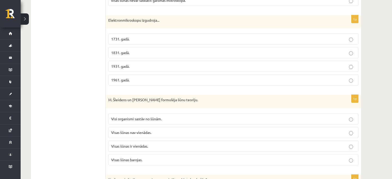
scroll to position [1227, 0]
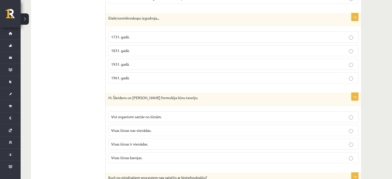
click at [209, 48] on p "1831. gadā." at bounding box center [233, 50] width 245 height 5
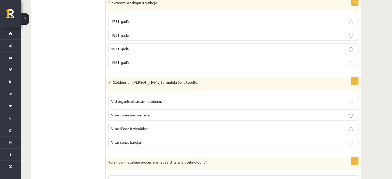
scroll to position [1259, 0]
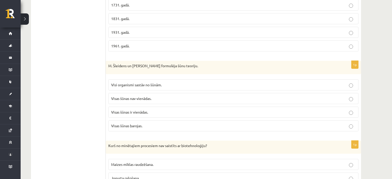
click at [177, 96] on p "Visas šūnas nav vienādas." at bounding box center [233, 98] width 245 height 5
click at [195, 82] on p "Visi organismi sastāv no šūnām." at bounding box center [233, 84] width 245 height 5
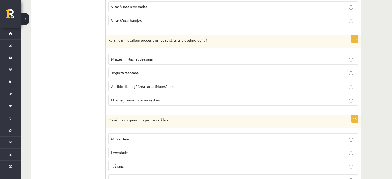
scroll to position [1363, 0]
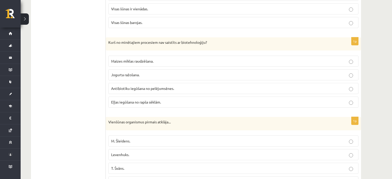
click at [166, 72] on p "Jogurta ražošana." at bounding box center [233, 74] width 245 height 5
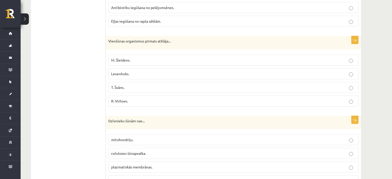
scroll to position [1450, 0]
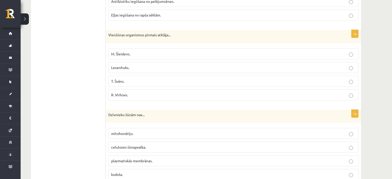
click at [225, 90] on label "R. Virhovs." at bounding box center [233, 95] width 250 height 11
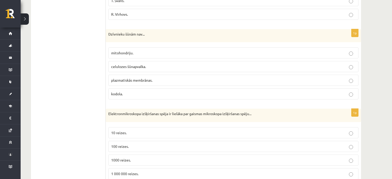
scroll to position [1541, 0]
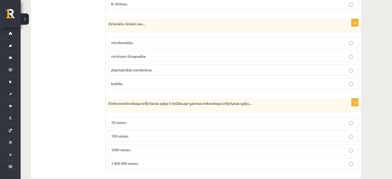
click at [191, 41] on fieldset "mitohondriju. celulozes šūnapvalka. plazmatiskās membrānas. kodola." at bounding box center [233, 63] width 250 height 56
click at [213, 38] on label "mitohondriju." at bounding box center [233, 42] width 250 height 11
click at [202, 134] on p "100 reizes." at bounding box center [233, 136] width 245 height 5
click at [203, 147] on p "1000 reizes." at bounding box center [233, 149] width 245 height 5
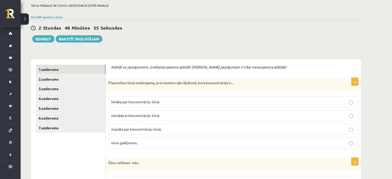
scroll to position [37, 0]
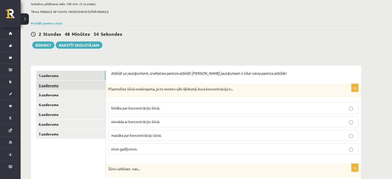
click at [63, 84] on link "2.uzdevums" at bounding box center [70, 86] width 69 height 10
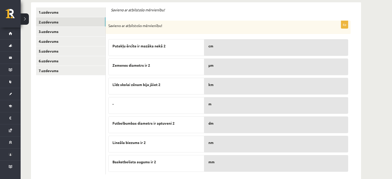
scroll to position [111, 0]
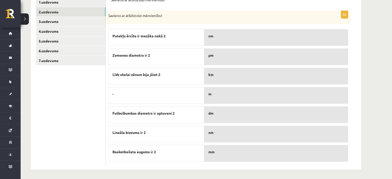
click at [382, 101] on div "Dabaszinības 1.ieskaite 10.klase , Rauls Rimkus (10.b2 klase) Ieskaites pildīša…" at bounding box center [206, 44] width 371 height 271
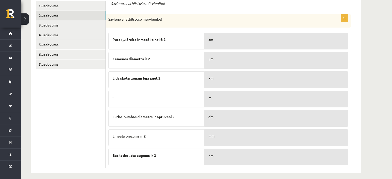
drag, startPoint x: 382, startPoint y: 58, endPoint x: 374, endPoint y: 58, distance: 8.3
click at [382, 58] on div "Dabaszinības 1.ieskaite 10.klase , Rauls Rimkus (10.b2 klase) Ieskaites pildīša…" at bounding box center [206, 48] width 371 height 271
click at [65, 23] on link "3.uzdevums" at bounding box center [70, 25] width 69 height 10
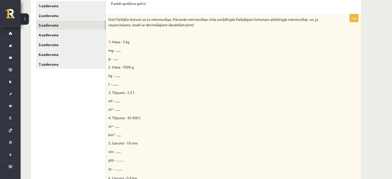
click at [116, 50] on span "mg - ......" at bounding box center [114, 50] width 12 height 5
click at [117, 55] on div "Doti fizikālie lielumi un to mērvienības. Pārveido mērvienības citās norādītajā…" at bounding box center [233, 138] width 255 height 248
click at [118, 58] on span "g - ......." at bounding box center [113, 58] width 10 height 5
click at [142, 59] on p "g - ......." at bounding box center [220, 58] width 224 height 5
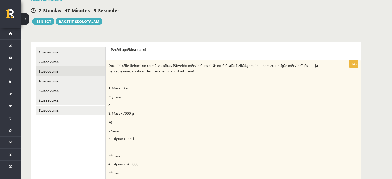
scroll to position [55, 0]
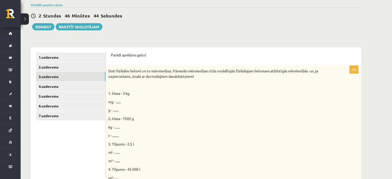
click at [116, 101] on span "mg - ......" at bounding box center [114, 102] width 12 height 5
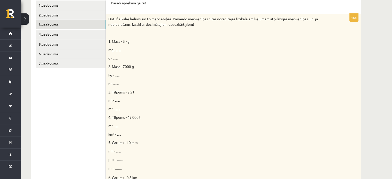
scroll to position [107, 0]
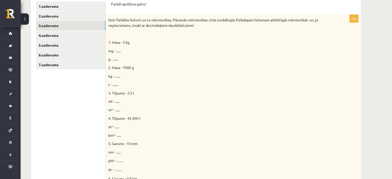
click at [118, 52] on span "mg - ......" at bounding box center [114, 50] width 12 height 5
click at [117, 51] on span "mg - ......" at bounding box center [114, 50] width 12 height 5
click at [120, 51] on span "mg - ......" at bounding box center [114, 50] width 12 height 5
click at [118, 51] on span "mg - ......" at bounding box center [114, 50] width 12 height 5
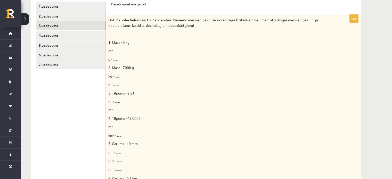
click at [126, 53] on div "Doti fizikālie lielumi un to mērvienības. Pārveido mērvienības citās norādītajā…" at bounding box center [233, 139] width 255 height 248
click at [131, 41] on p "1. Masa - 3 kg" at bounding box center [220, 42] width 224 height 5
click at [128, 41] on span "1. Masa - 3 kg" at bounding box center [118, 42] width 21 height 5
click at [125, 42] on span "1. Masa - 3 kg" at bounding box center [118, 42] width 21 height 5
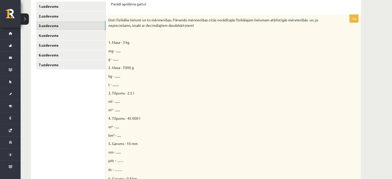
click at [170, 54] on div "Doti fizikālie lielumi un to mērvienības. Pārveido mērvienības citās norādītajā…" at bounding box center [233, 139] width 255 height 248
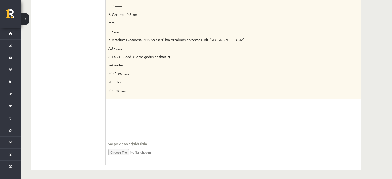
scroll to position [272, 0]
click at [122, 151] on input "file" at bounding box center [233, 151] width 250 height 11
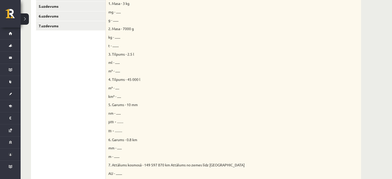
scroll to position [143, 0]
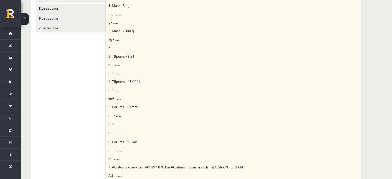
click at [282, 65] on p "ml - ......" at bounding box center [220, 64] width 224 height 5
click at [355, 54] on div "Doti fizikālie lielumi un to mērvienības. Pārveido mērvienības citās norādītajā…" at bounding box center [233, 102] width 255 height 248
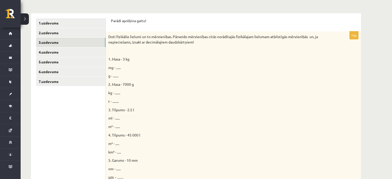
scroll to position [85, 0]
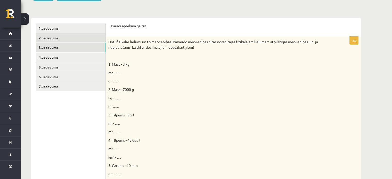
click at [73, 36] on link "2.uzdevums" at bounding box center [70, 38] width 69 height 10
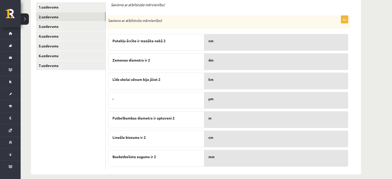
scroll to position [111, 0]
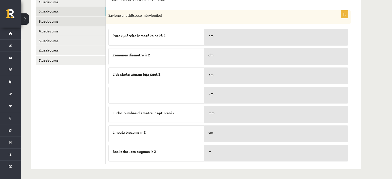
click at [75, 22] on link "3.uzdevums" at bounding box center [70, 22] width 69 height 10
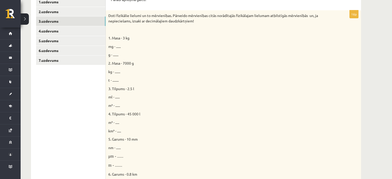
click at [119, 46] on span "mg - ......" at bounding box center [114, 46] width 12 height 5
click at [135, 51] on div "Doti fizikālie lielumi un to mērvienības. Pārveido mērvienības citās norādītajā…" at bounding box center [233, 134] width 255 height 248
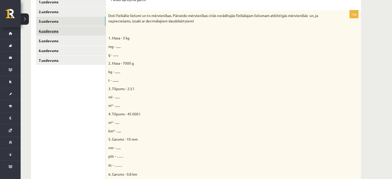
click at [76, 32] on link "4.uzdevums" at bounding box center [70, 31] width 69 height 10
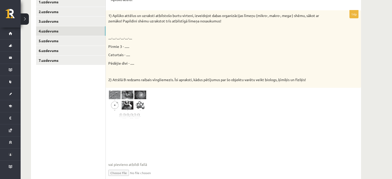
click at [133, 109] on img at bounding box center [127, 105] width 39 height 29
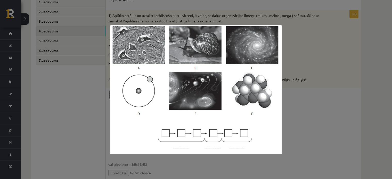
click at [311, 97] on div at bounding box center [196, 89] width 392 height 179
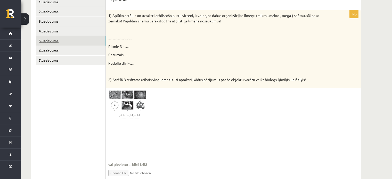
click at [50, 39] on link "5.uzdevums" at bounding box center [70, 41] width 69 height 10
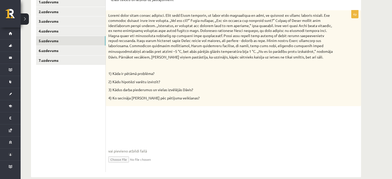
click at [182, 128] on fieldset "vai pievieno atbildi failā Iesniegtā atbilde" at bounding box center [233, 143] width 250 height 53
click at [74, 49] on link "6.uzdevums" at bounding box center [70, 51] width 69 height 10
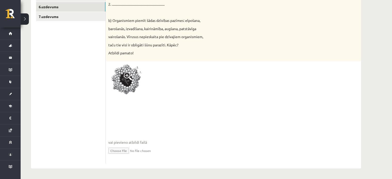
scroll to position [148, 0]
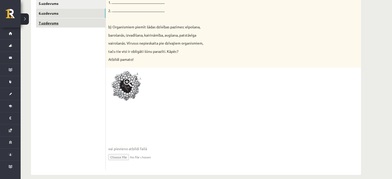
click at [59, 26] on link "7.uzdevums" at bounding box center [70, 23] width 69 height 10
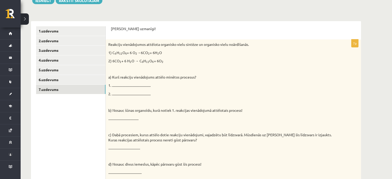
scroll to position [99, 0]
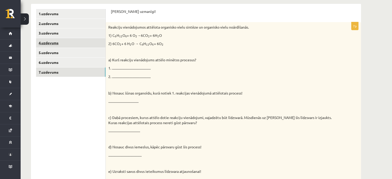
click at [82, 42] on link "4.uzdevums" at bounding box center [70, 43] width 69 height 10
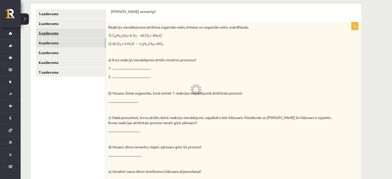
click at [81, 34] on link "3.uzdevums" at bounding box center [70, 33] width 69 height 10
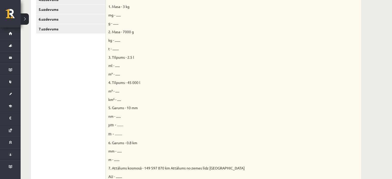
scroll to position [152, 0]
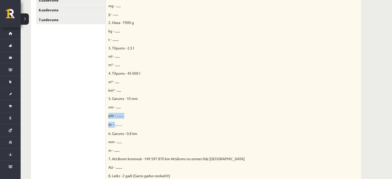
drag, startPoint x: 106, startPoint y: 118, endPoint x: 115, endPoint y: 119, distance: 9.3
click at [115, 119] on div "Doti fizikālie lielumi un to mērvienības. Pārveido mērvienības citās norādītajā…" at bounding box center [233, 94] width 255 height 248
click at [163, 120] on div "Doti fizikālie lielumi un to mērvienības. Pārveido mērvienības citās norādītajā…" at bounding box center [233, 94] width 255 height 248
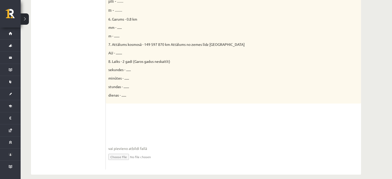
scroll to position [272, 0]
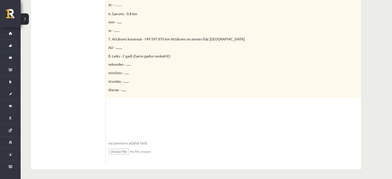
click at [122, 150] on input "file" at bounding box center [233, 151] width 250 height 11
type input "**********"
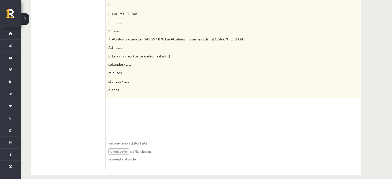
click at [120, 148] on input "file" at bounding box center [233, 151] width 250 height 11
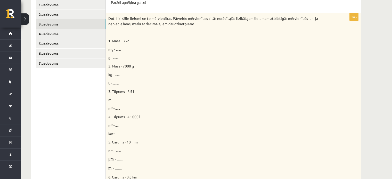
scroll to position [107, 0]
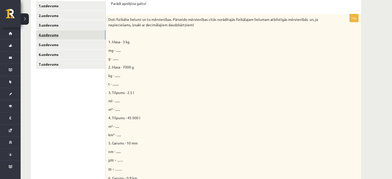
click at [86, 35] on link "4.uzdevums" at bounding box center [70, 35] width 69 height 10
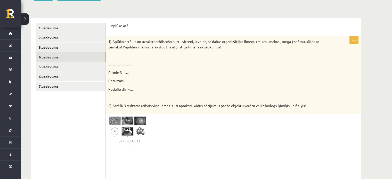
scroll to position [86, 0]
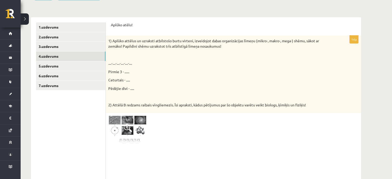
click at [132, 122] on img at bounding box center [127, 130] width 39 height 29
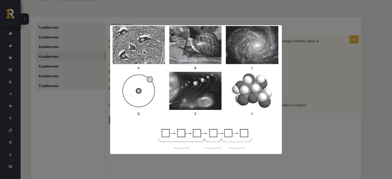
click at [314, 123] on div at bounding box center [196, 89] width 392 height 179
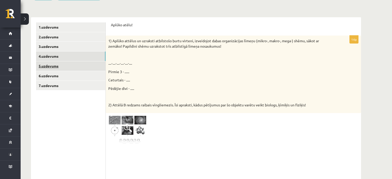
click at [93, 65] on link "5.uzdevums" at bounding box center [70, 66] width 69 height 10
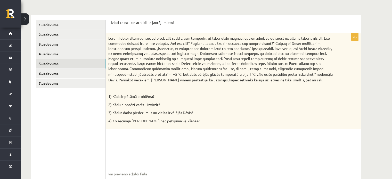
scroll to position [89, 0]
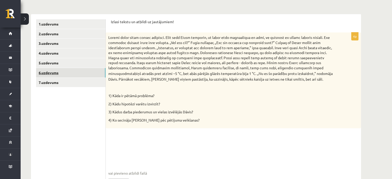
click at [83, 69] on link "6.uzdevums" at bounding box center [70, 73] width 69 height 10
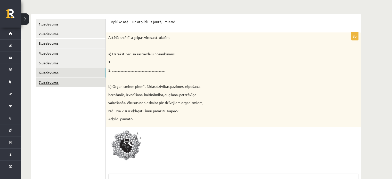
click at [82, 84] on link "7.uzdevums" at bounding box center [70, 83] width 69 height 10
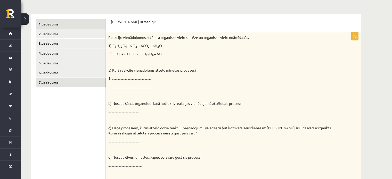
click at [93, 28] on link "1.uzdevums" at bounding box center [70, 24] width 69 height 10
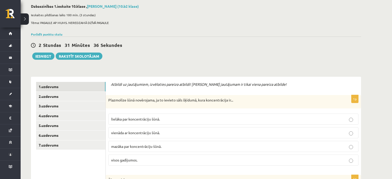
scroll to position [28, 0]
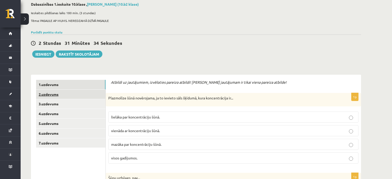
click at [75, 93] on link "2.uzdevums" at bounding box center [70, 95] width 69 height 10
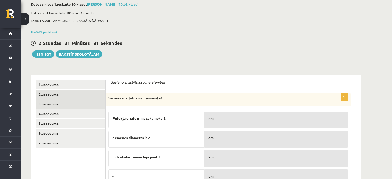
click at [82, 104] on link "3.uzdevums" at bounding box center [70, 104] width 69 height 10
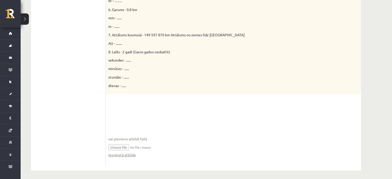
scroll to position [277, 0]
drag, startPoint x: 129, startPoint y: 155, endPoint x: 104, endPoint y: 153, distance: 25.4
click at [112, 154] on link "Iesniegtā atbilde" at bounding box center [122, 153] width 28 height 5
click at [126, 153] on link "Iesniegtā atbilde" at bounding box center [122, 153] width 28 height 5
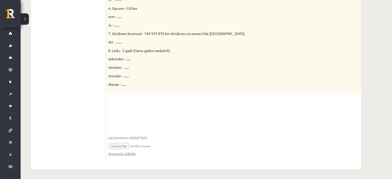
click at [124, 146] on input "file" at bounding box center [233, 146] width 250 height 11
click at [130, 152] on link "Iesniegtā atbilde" at bounding box center [122, 153] width 28 height 5
click at [118, 147] on input "file" at bounding box center [233, 146] width 250 height 11
type input "**********"
click at [120, 155] on link "Iesniegtā atbilde" at bounding box center [122, 153] width 28 height 5
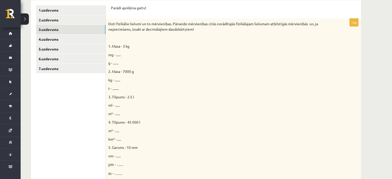
scroll to position [102, 0]
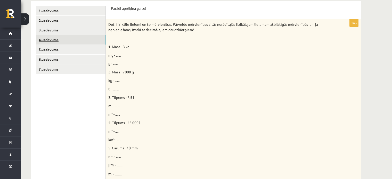
click at [72, 38] on link "4.uzdevums" at bounding box center [70, 40] width 69 height 10
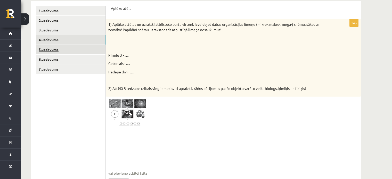
click at [88, 52] on link "5.uzdevums" at bounding box center [70, 50] width 69 height 10
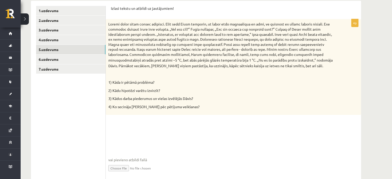
click at [36, 45] on link "5.uzdevums" at bounding box center [70, 50] width 69 height 10
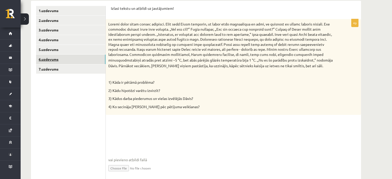
click at [54, 62] on link "6.uzdevums" at bounding box center [70, 60] width 69 height 10
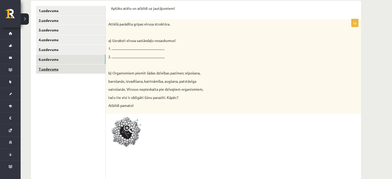
click at [72, 69] on link "7.uzdevums" at bounding box center [70, 69] width 69 height 10
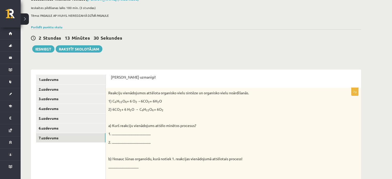
scroll to position [27, 0]
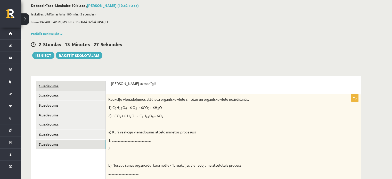
click at [89, 88] on link "1.uzdevums" at bounding box center [70, 86] width 69 height 10
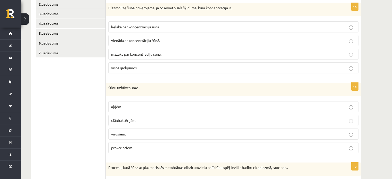
scroll to position [123, 0]
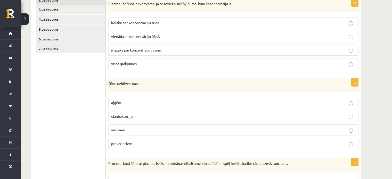
click at [84, 2] on link "2.uzdevums" at bounding box center [70, 0] width 69 height 10
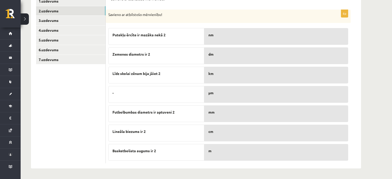
scroll to position [111, 0]
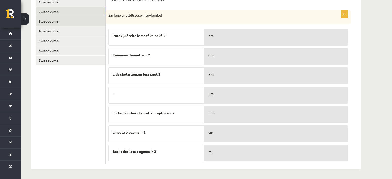
click at [79, 23] on link "3.uzdevums" at bounding box center [70, 22] width 69 height 10
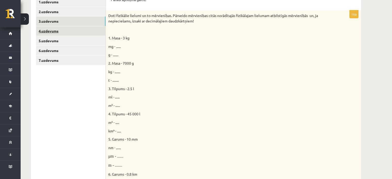
click at [48, 30] on link "4.uzdevums" at bounding box center [70, 31] width 69 height 10
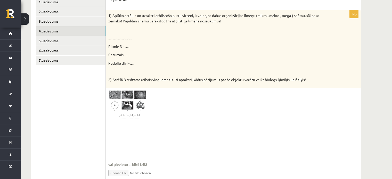
click at [135, 104] on img at bounding box center [127, 105] width 39 height 29
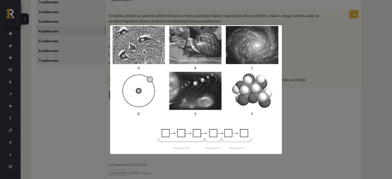
click at [302, 100] on div at bounding box center [196, 89] width 392 height 179
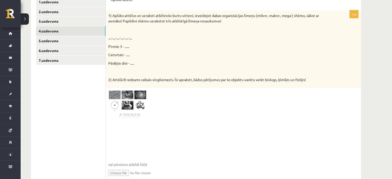
click at [122, 101] on img at bounding box center [127, 105] width 39 height 29
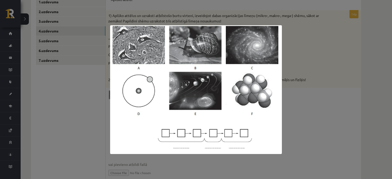
click at [305, 71] on div at bounding box center [196, 89] width 392 height 179
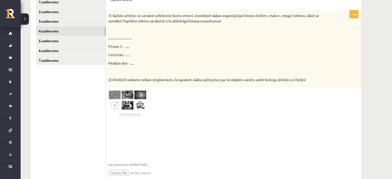
click at [112, 105] on img at bounding box center [127, 105] width 39 height 29
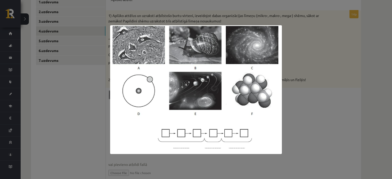
click at [327, 93] on div at bounding box center [196, 89] width 392 height 179
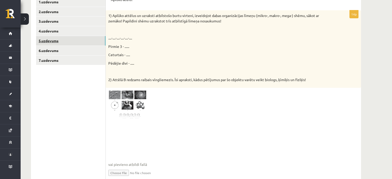
click at [85, 42] on link "5.uzdevums" at bounding box center [70, 41] width 69 height 10
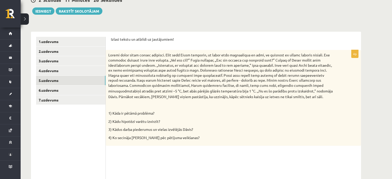
scroll to position [79, 0]
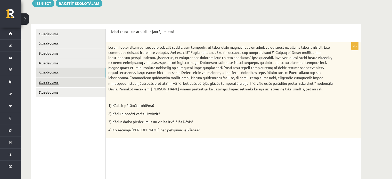
click at [90, 85] on link "6.uzdevums" at bounding box center [70, 83] width 69 height 10
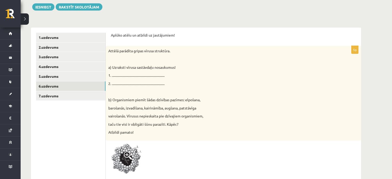
scroll to position [75, 0]
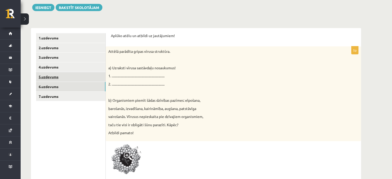
click at [64, 76] on link "5.uzdevums" at bounding box center [70, 77] width 69 height 10
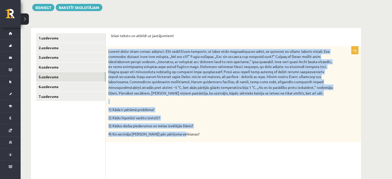
drag, startPoint x: 108, startPoint y: 51, endPoint x: 190, endPoint y: 138, distance: 119.9
click at [190, 138] on div "stabiņš atradās pret atzīmi –5 °C, bet abās pārējās glāzēs temperatūra bija 1 °…" at bounding box center [233, 94] width 255 height 96
click at [192, 137] on div "stabiņš atradās pret atzīmi –5 °C, bet abās pārējās glāzēs temperatūra bija 1 °…" at bounding box center [233, 94] width 255 height 96
drag, startPoint x: 107, startPoint y: 50, endPoint x: 182, endPoint y: 139, distance: 115.8
click at [182, 139] on div "stabiņš atradās pret atzīmi –5 °C, bet abās pārējās glāzēs temperatūra bija 1 °…" at bounding box center [233, 94] width 255 height 96
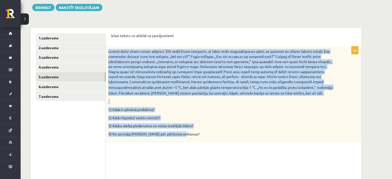
drag, startPoint x: 259, startPoint y: 14, endPoint x: 298, endPoint y: 1, distance: 41.0
click at [259, 14] on div "Dabaszinības 1.ieskaite 10.klase , Rauls Rimkus (10.b2 klase) Ieskaites pildīša…" at bounding box center [196, 84] width 351 height 279
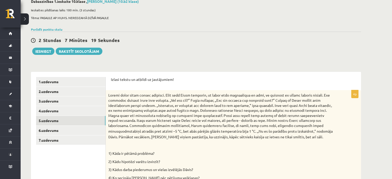
scroll to position [30, 0]
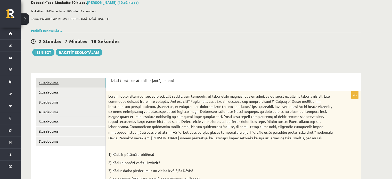
click at [76, 80] on link "1.uzdevums" at bounding box center [70, 83] width 69 height 10
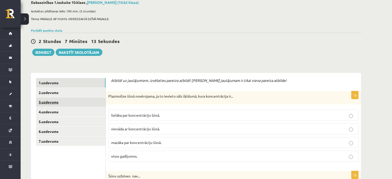
click at [80, 101] on link "3.uzdevums" at bounding box center [70, 103] width 69 height 10
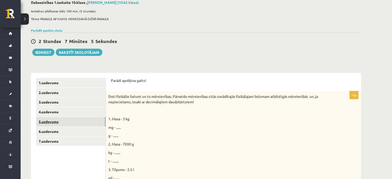
click at [59, 119] on link "5.uzdevums" at bounding box center [70, 122] width 69 height 10
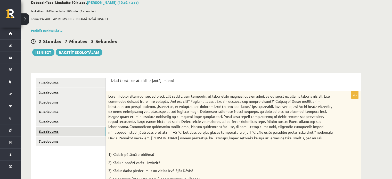
click at [62, 129] on link "6.uzdevums" at bounding box center [70, 132] width 69 height 10
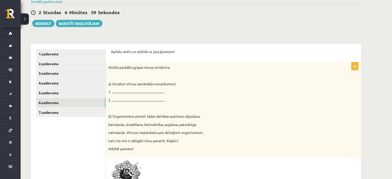
scroll to position [56, 0]
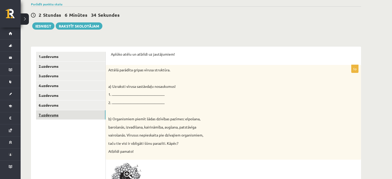
click at [73, 117] on link "7.uzdevums" at bounding box center [70, 115] width 69 height 10
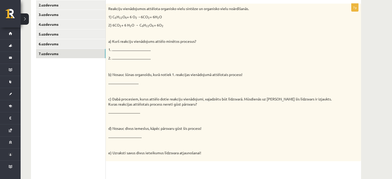
scroll to position [114, 0]
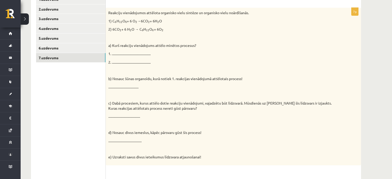
click at [277, 75] on div "Reakciju vienādojumos attēlota organisko vielu sintēze un organisko vielu noārd…" at bounding box center [233, 87] width 255 height 158
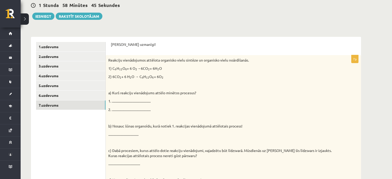
scroll to position [67, 0]
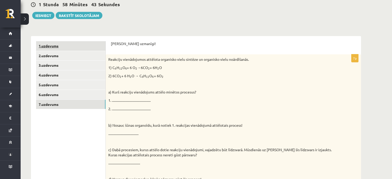
click at [82, 49] on link "1.uzdevums" at bounding box center [70, 46] width 69 height 10
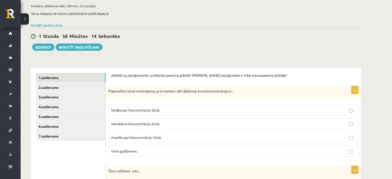
scroll to position [29, 0]
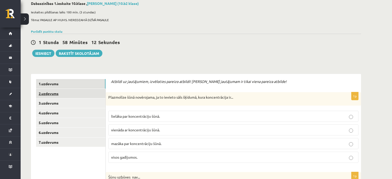
click at [80, 91] on link "2.uzdevums" at bounding box center [70, 94] width 69 height 10
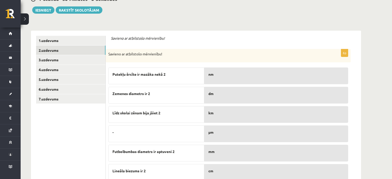
scroll to position [73, 0]
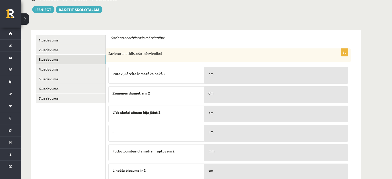
click at [75, 59] on link "3.uzdevums" at bounding box center [70, 60] width 69 height 10
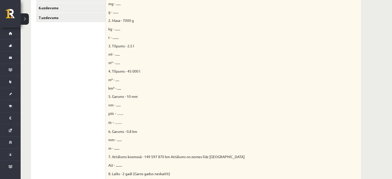
scroll to position [156, 0]
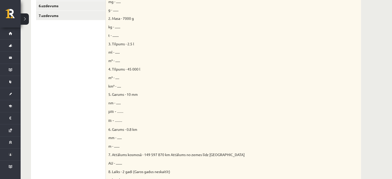
drag, startPoint x: 393, startPoint y: 90, endPoint x: 351, endPoint y: 112, distance: 47.2
click at [351, 112] on div "Doti fizikālie lielumi un to mērvienības. Pārveido mērvienības citās norādītajā…" at bounding box center [233, 89] width 255 height 248
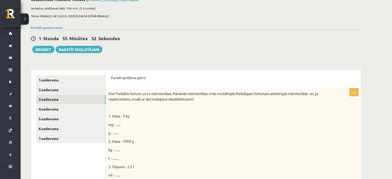
scroll to position [31, 0]
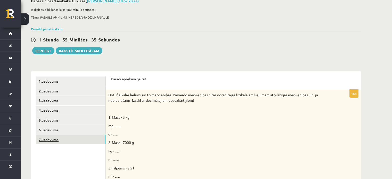
click at [93, 141] on link "7.uzdevums" at bounding box center [70, 140] width 69 height 10
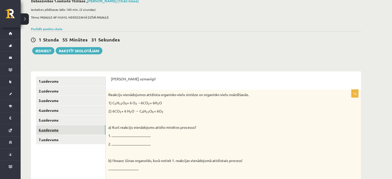
click at [100, 134] on link "6.uzdevums" at bounding box center [70, 130] width 69 height 10
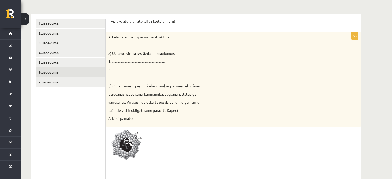
scroll to position [94, 0]
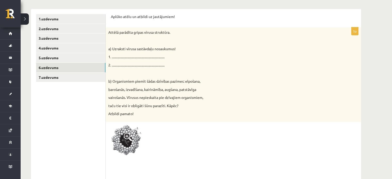
click at [116, 143] on img at bounding box center [127, 142] width 39 height 34
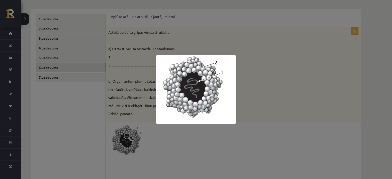
click at [192, 131] on div at bounding box center [196, 89] width 392 height 179
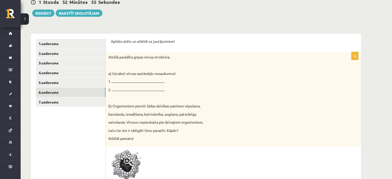
scroll to position [69, 0]
click at [71, 101] on link "7.uzdevums" at bounding box center [70, 103] width 69 height 10
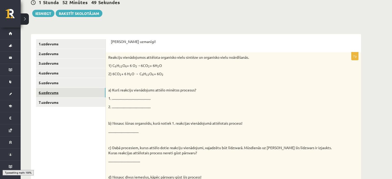
click at [75, 89] on link "6.uzdevums" at bounding box center [70, 93] width 69 height 10
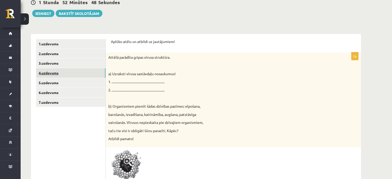
click at [78, 76] on link "4.uzdevums" at bounding box center [70, 73] width 69 height 10
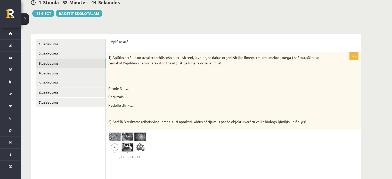
click at [81, 64] on link "3.uzdevums" at bounding box center [70, 64] width 69 height 10
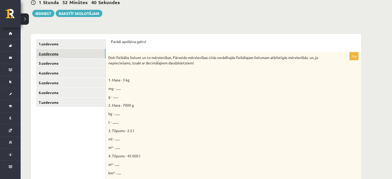
click at [81, 50] on link "2.uzdevums" at bounding box center [70, 54] width 69 height 10
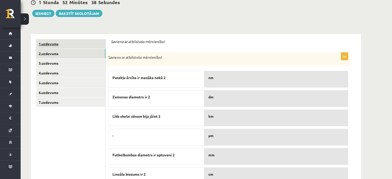
click at [82, 42] on link "1.uzdevums" at bounding box center [70, 44] width 69 height 10
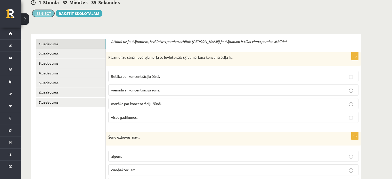
click at [47, 14] on button "Iesniegt" at bounding box center [43, 13] width 22 height 7
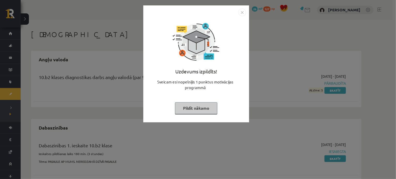
click at [263, 94] on div "Uzdevums izpildīts! Sveicam esi nopelnījis 1 punktus motivācijas programmā Pild…" at bounding box center [198, 89] width 396 height 179
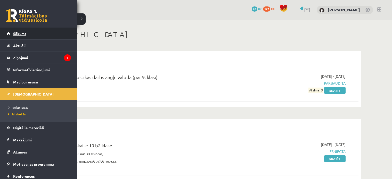
click at [11, 33] on link "Sākums" at bounding box center [39, 34] width 64 height 12
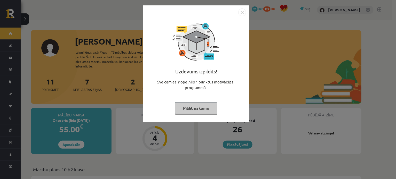
click at [242, 11] on img "Close" at bounding box center [242, 13] width 8 height 8
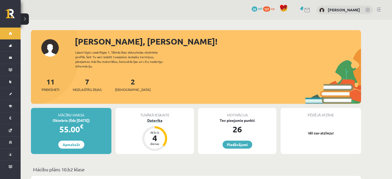
click at [157, 128] on div "Atlicis 4 dienas" at bounding box center [154, 138] width 21 height 21
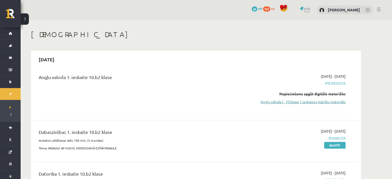
click at [323, 102] on link "Angļu valoda I - 10.klase 1.ieskaites mācību materiāls" at bounding box center [296, 101] width 97 height 5
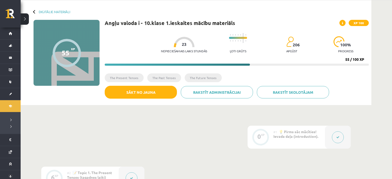
scroll to position [19, 0]
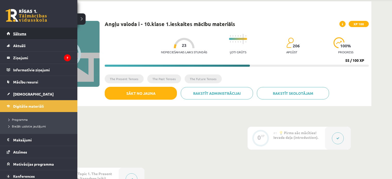
click at [18, 33] on span "Sākums" at bounding box center [19, 33] width 13 height 5
